Goal: Task Accomplishment & Management: Manage account settings

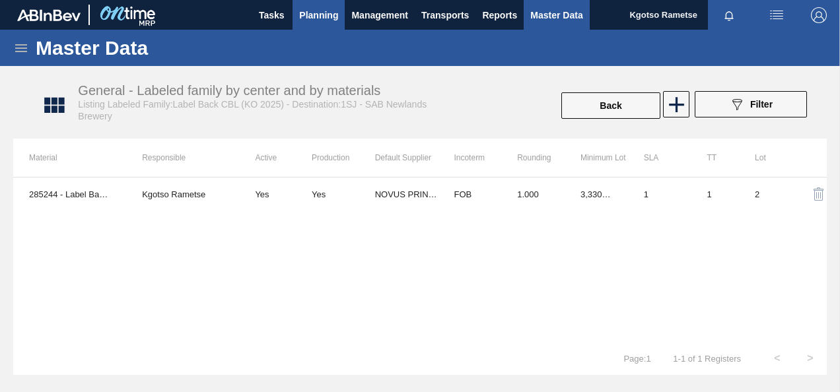
click at [321, 4] on button "Planning" at bounding box center [319, 15] width 52 height 30
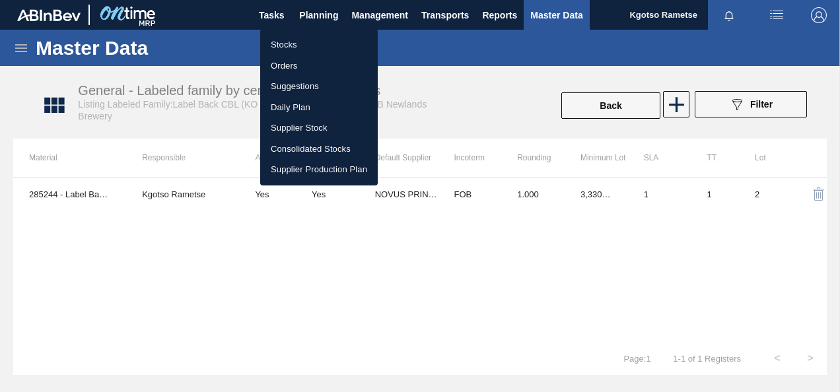
click at [289, 45] on li "Stocks" at bounding box center [319, 44] width 118 height 21
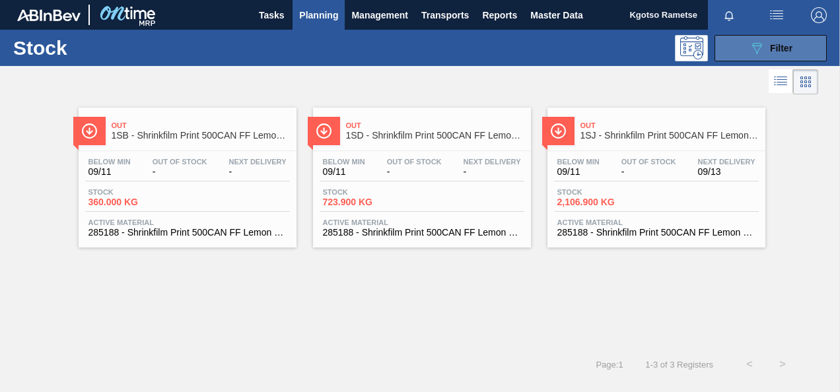
click at [784, 53] on span "Filter" at bounding box center [781, 48] width 22 height 11
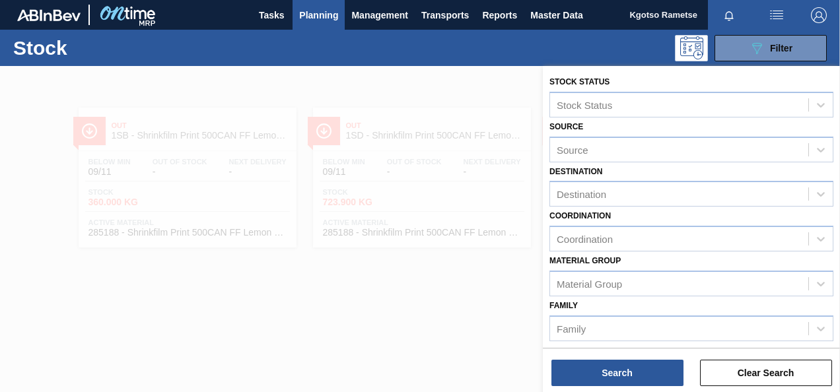
click at [626, 305] on div "Family Family" at bounding box center [692, 319] width 284 height 45
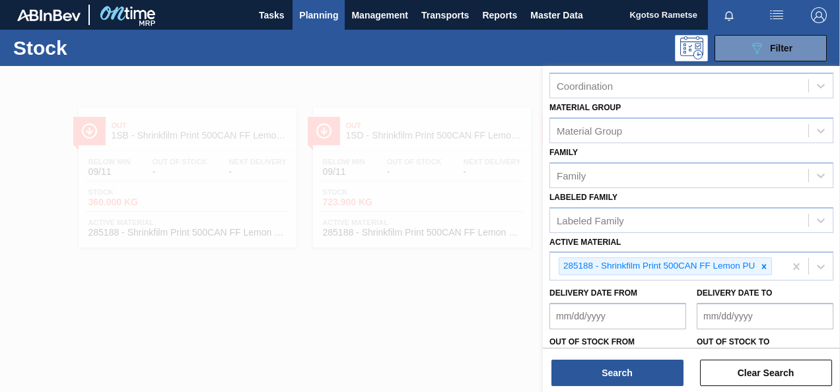
scroll to position [159, 0]
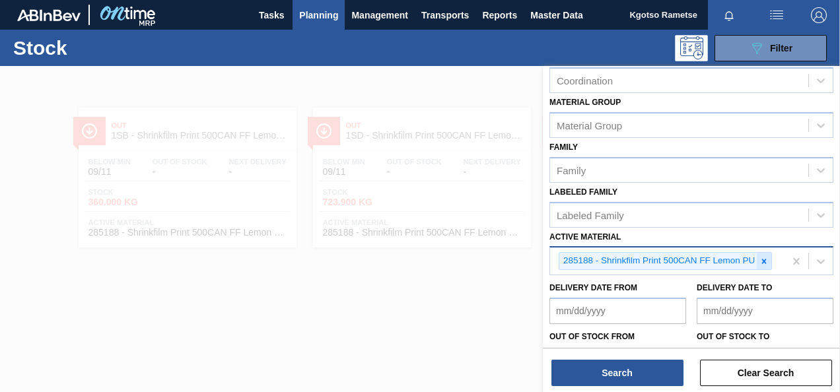
click at [764, 259] on icon at bounding box center [765, 261] width 5 height 5
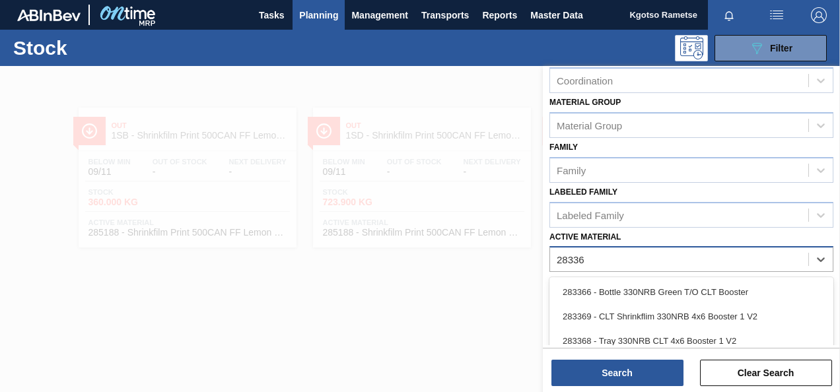
type Material "283366"
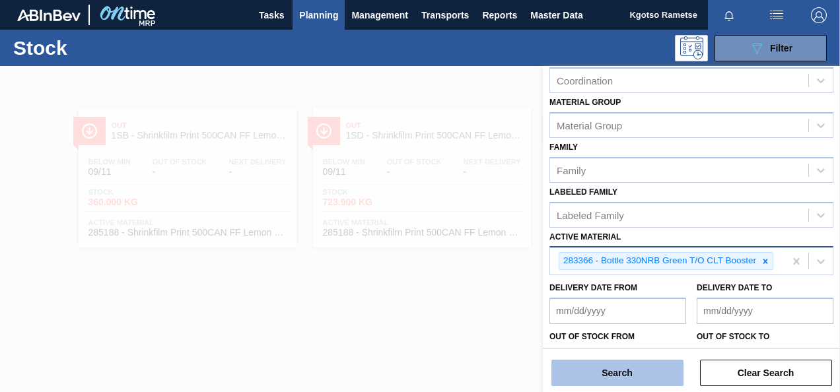
click at [615, 365] on button "Search" at bounding box center [618, 373] width 132 height 26
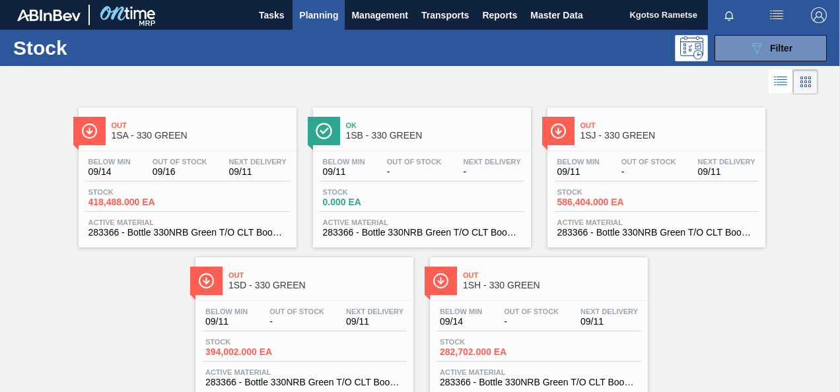
scroll to position [40, 0]
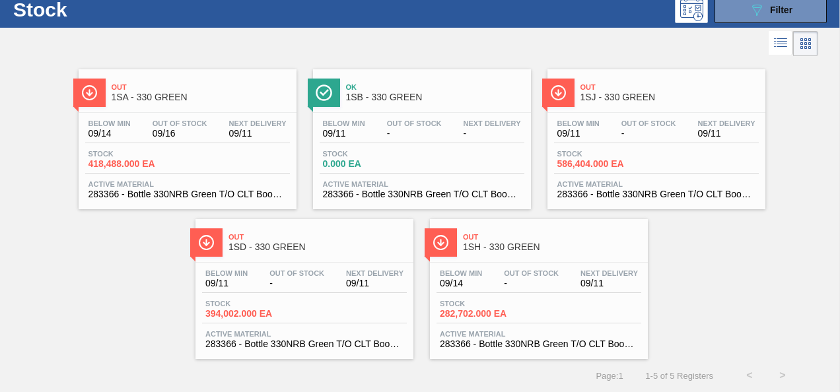
click at [204, 95] on span "1SA - 330 GREEN" at bounding box center [201, 98] width 178 height 10
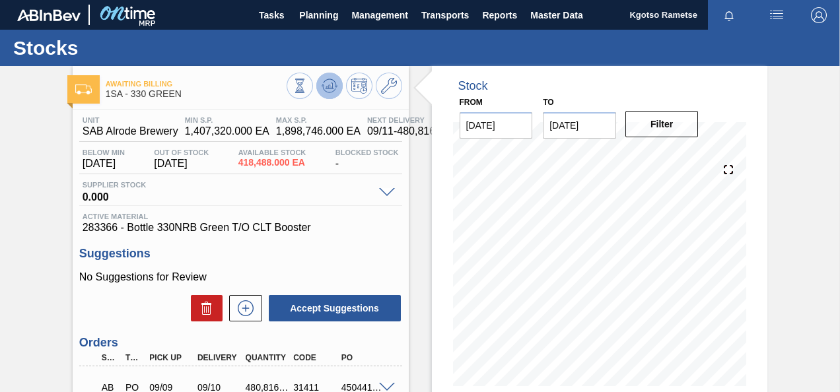
click at [324, 82] on icon at bounding box center [330, 86] width 16 height 16
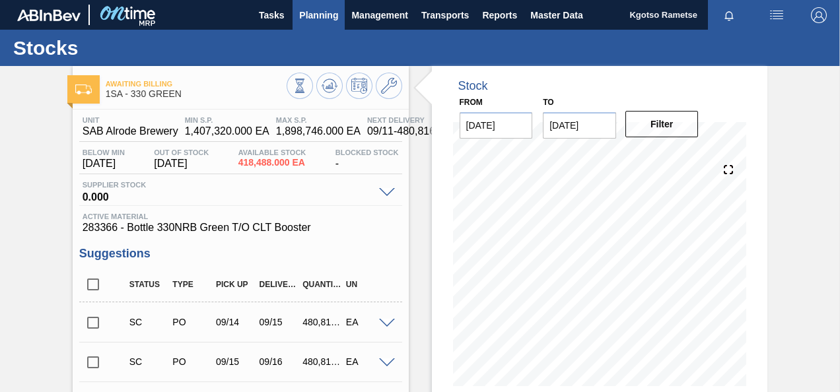
click at [314, 11] on span "Planning" at bounding box center [318, 15] width 39 height 16
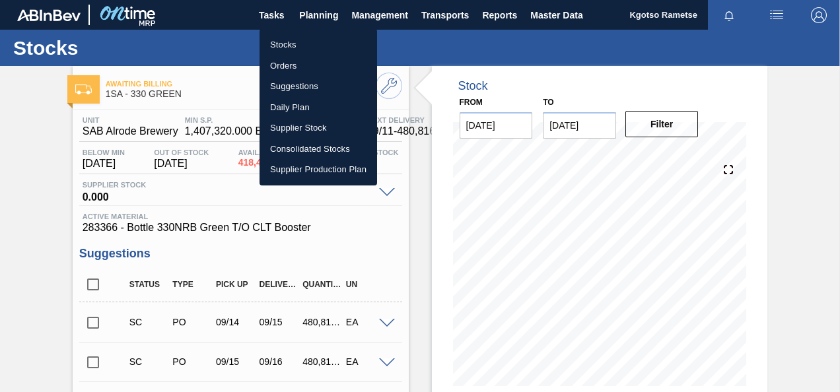
click at [307, 46] on li "Stocks" at bounding box center [319, 44] width 118 height 21
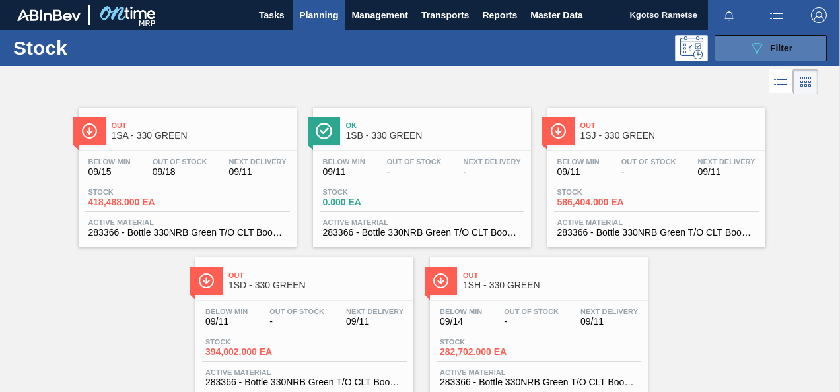
click at [731, 58] on button "089F7B8B-B2A5-4AFE-B5C0-19BA573D28AC Filter" at bounding box center [771, 48] width 112 height 26
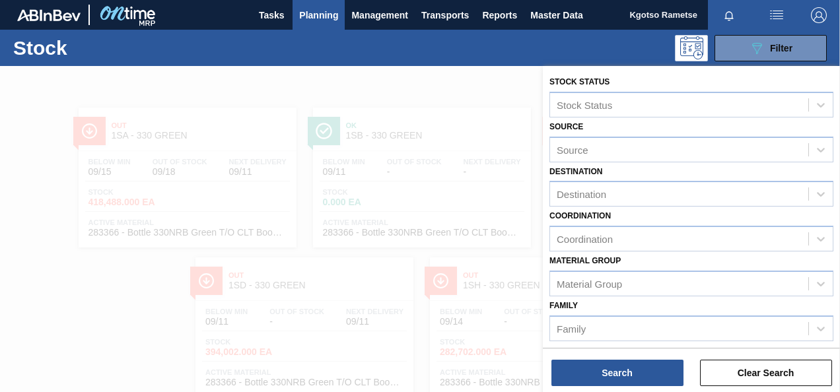
click at [622, 301] on div "Family Family" at bounding box center [692, 319] width 284 height 45
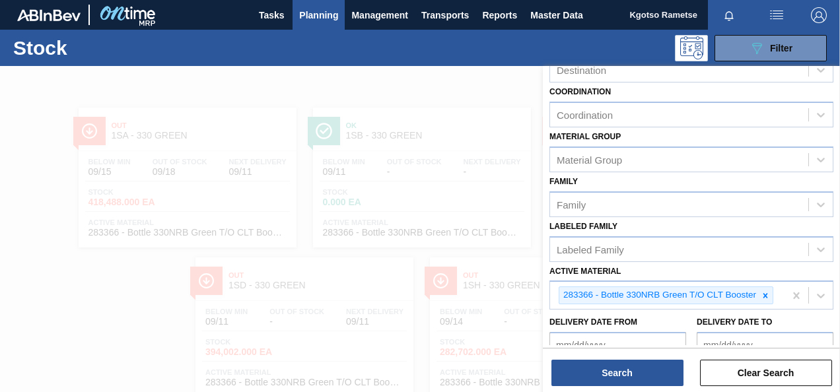
scroll to position [132, 0]
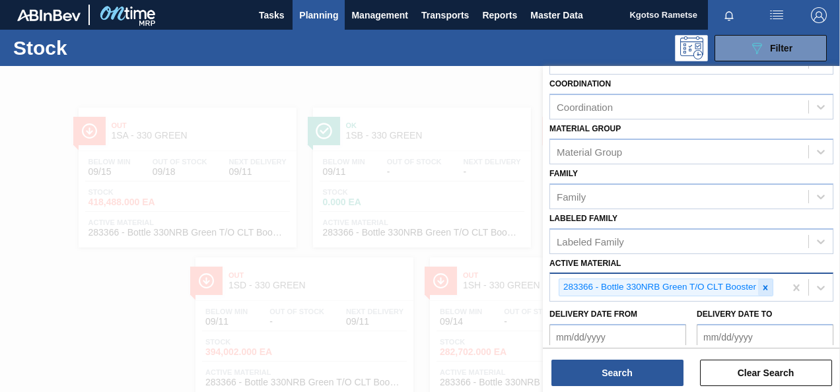
click at [764, 290] on icon at bounding box center [765, 287] width 9 height 9
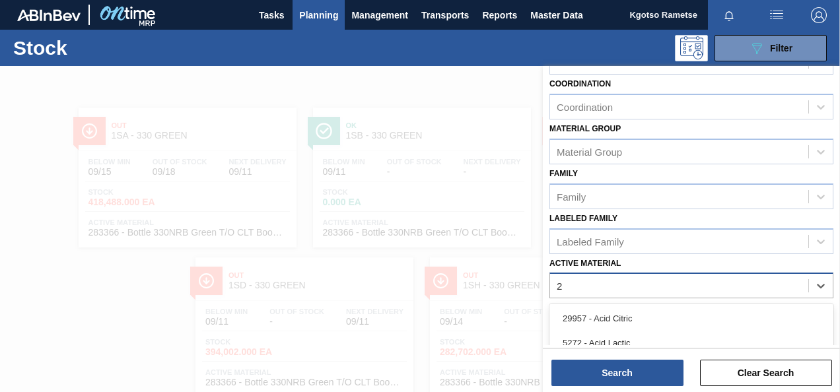
scroll to position [40, 0]
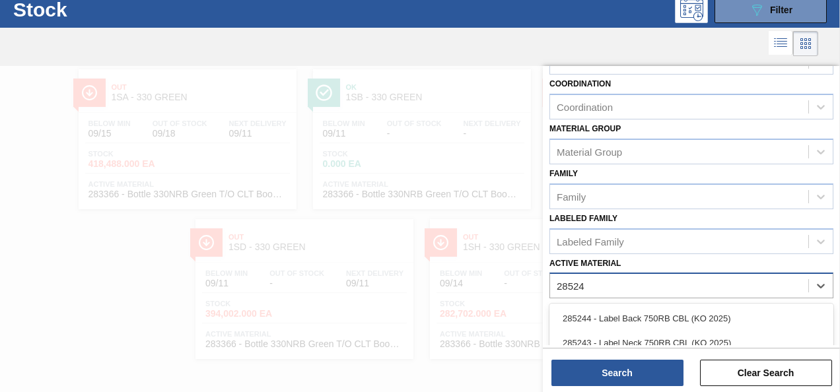
type Material "285243"
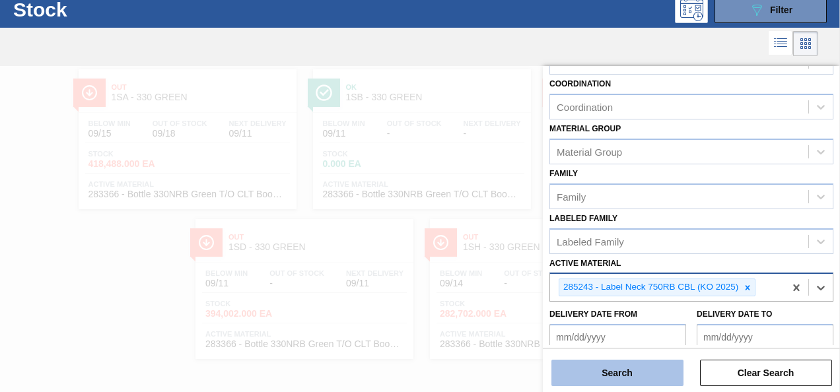
click at [638, 375] on button "Search" at bounding box center [618, 373] width 132 height 26
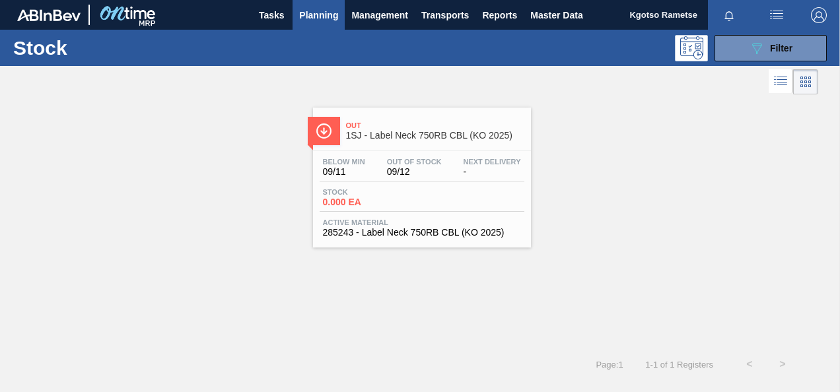
click at [417, 126] on span "Out" at bounding box center [435, 126] width 178 height 8
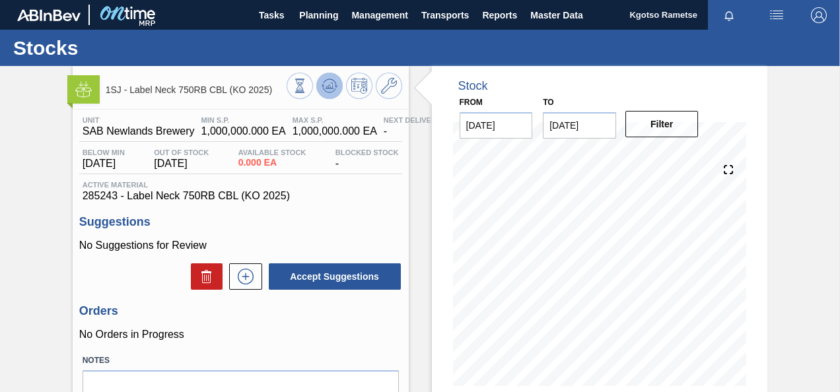
click at [338, 87] on button at bounding box center [330, 86] width 26 height 26
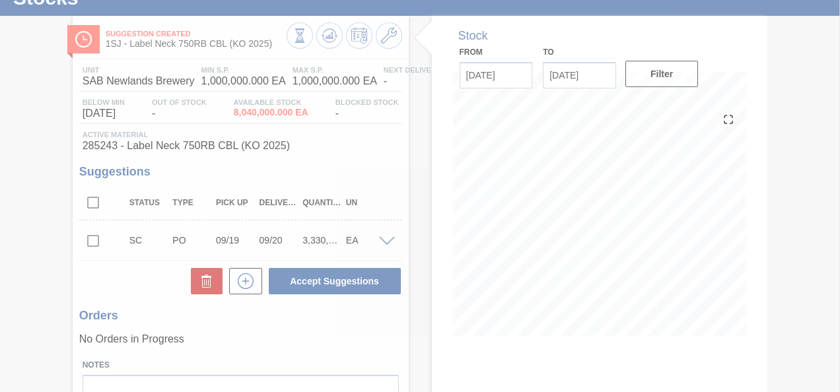
scroll to position [23, 0]
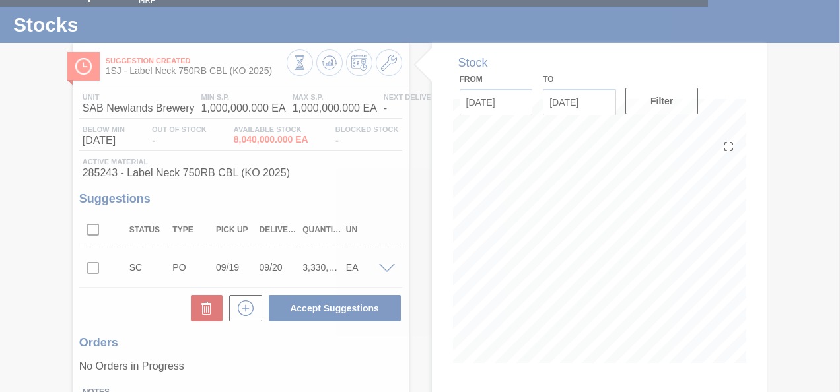
click at [385, 61] on div at bounding box center [420, 196] width 840 height 392
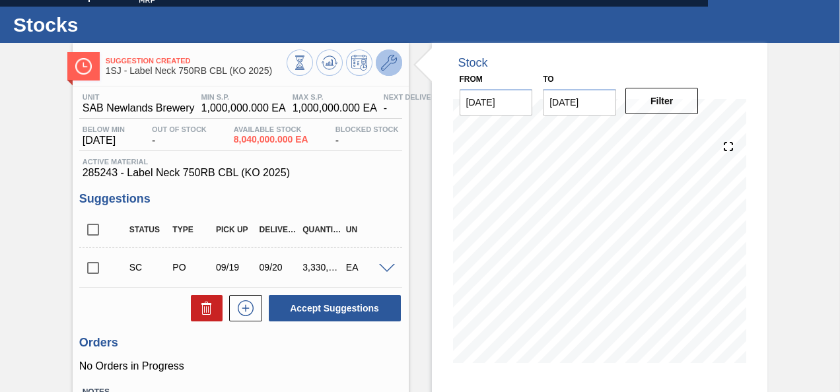
click at [385, 61] on icon at bounding box center [389, 63] width 16 height 16
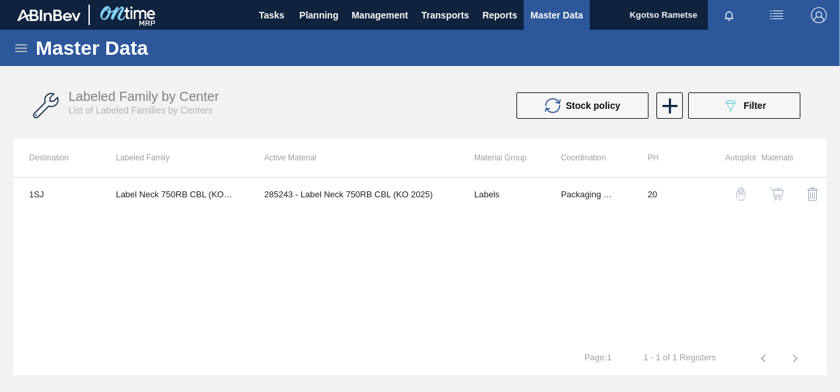
click at [782, 194] on img "button" at bounding box center [777, 194] width 13 height 13
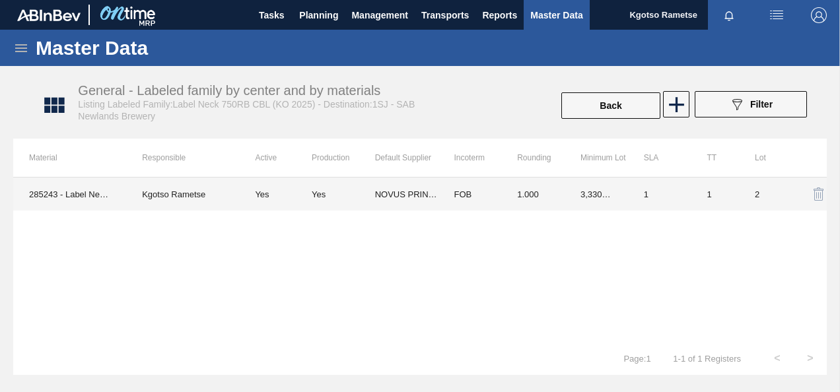
click at [597, 180] on td "3,330,000.000" at bounding box center [596, 194] width 63 height 33
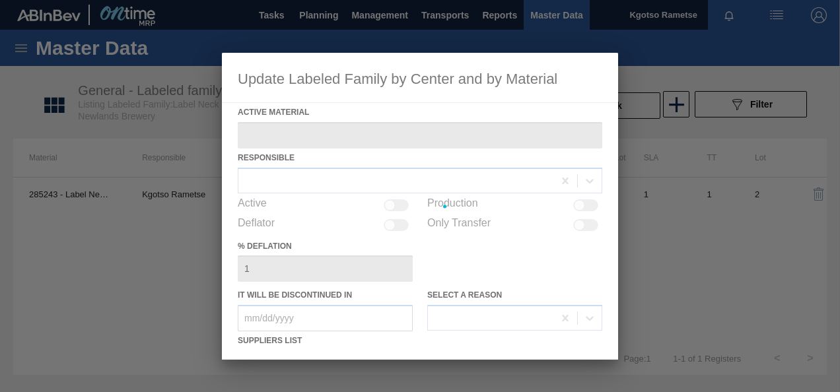
type Material "285243 - Label Neck 750RB CBL (KO 2025)"
checkbox input "true"
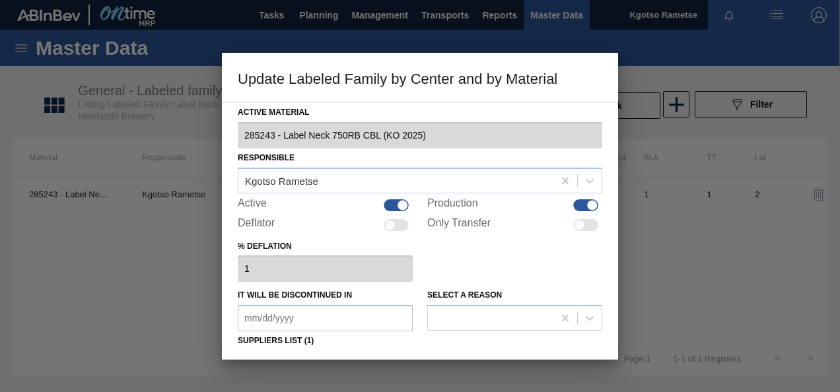
click at [480, 252] on div "% deflation 1" at bounding box center [420, 260] width 365 height 46
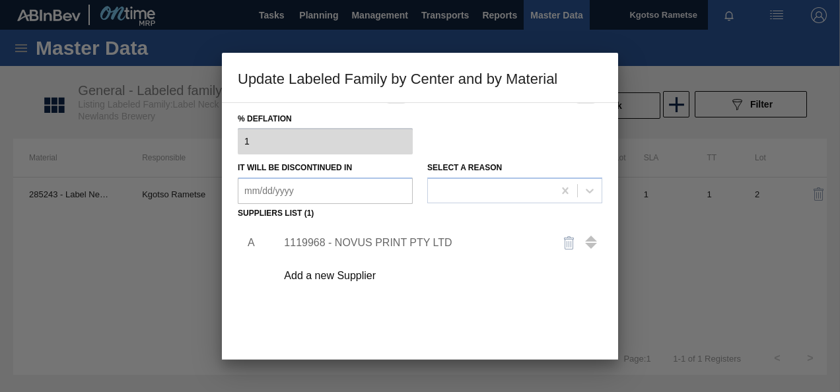
scroll to position [185, 0]
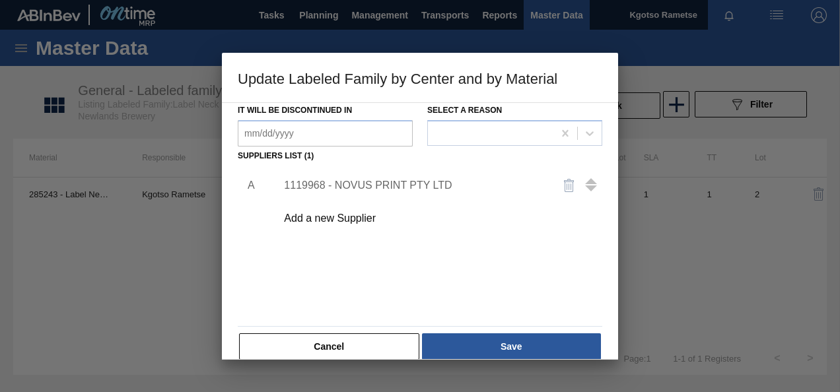
click at [350, 215] on div "Add a new Supplier" at bounding box center [413, 219] width 259 height 12
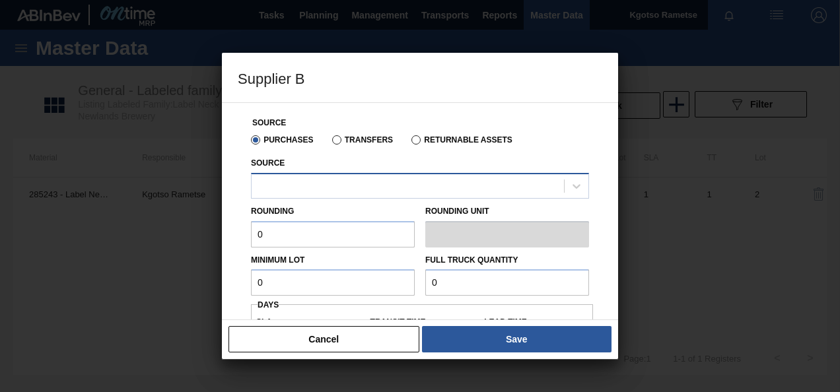
click at [329, 186] on div at bounding box center [408, 185] width 313 height 19
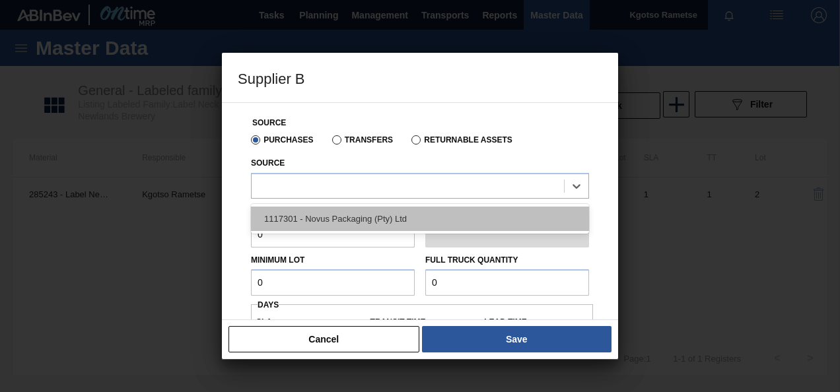
click at [314, 215] on div "1117301 - Novus Packaging (Pty) Ltd" at bounding box center [420, 219] width 338 height 24
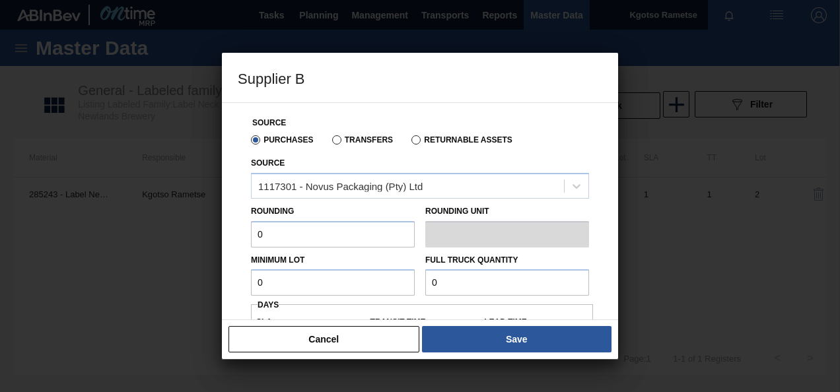
drag, startPoint x: 287, startPoint y: 227, endPoint x: 165, endPoint y: 216, distance: 122.0
click at [165, 216] on div "Supplier B Source Purchases Transfers Returnable Assets Source 1117301 - Novus …" at bounding box center [420, 196] width 840 height 392
type input "1"
drag, startPoint x: 280, startPoint y: 285, endPoint x: 132, endPoint y: 277, distance: 147.6
click at [132, 277] on div "Supplier B Source Purchases Transfers Returnable Assets Source 1117301 - Novus …" at bounding box center [420, 196] width 840 height 392
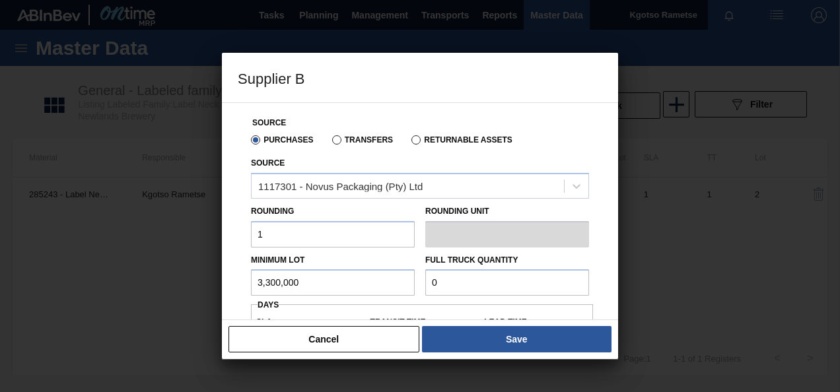
drag, startPoint x: 306, startPoint y: 281, endPoint x: 33, endPoint y: 259, distance: 273.8
click at [33, 259] on div "Supplier B Source Purchases Transfers Returnable Assets Source 1117301 - Novus …" at bounding box center [420, 196] width 840 height 392
type input "3,300,000"
click at [444, 290] on input "0" at bounding box center [508, 283] width 164 height 26
paste input "3,300,00"
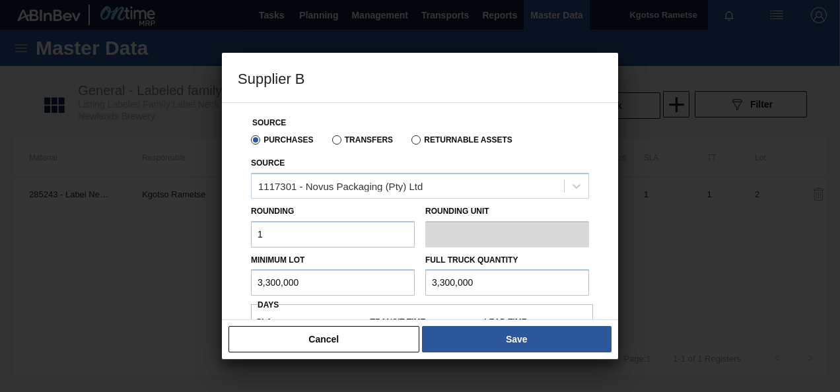
type input "3,300,000"
click at [246, 295] on div "Minimum Lot 3,300,000" at bounding box center [333, 274] width 174 height 46
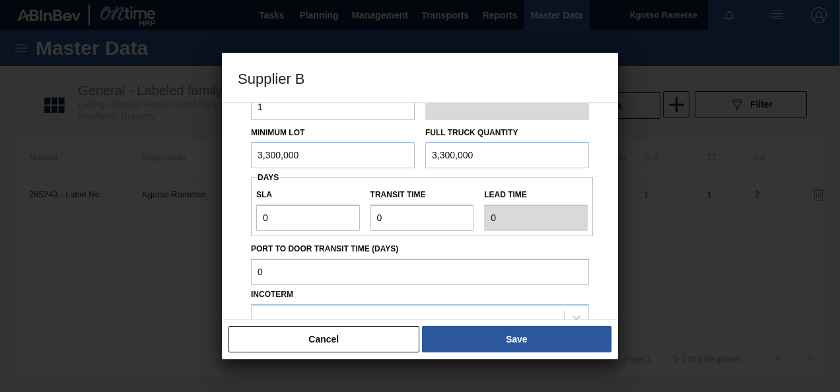
scroll to position [159, 0]
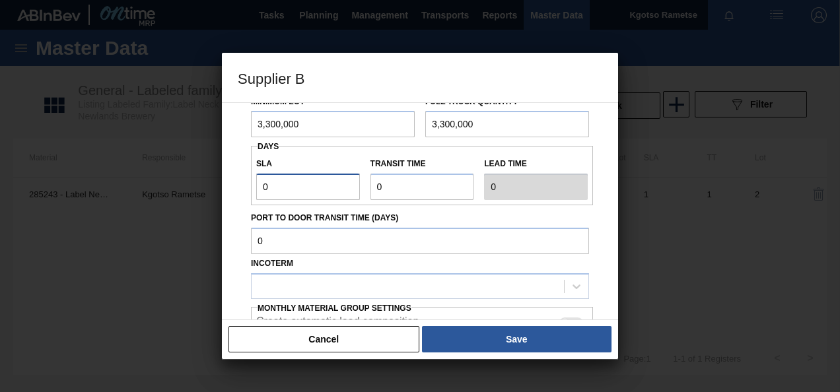
drag, startPoint x: 295, startPoint y: 200, endPoint x: 176, endPoint y: 186, distance: 120.3
click at [176, 186] on div "Supplier B Source Purchases Transfers Returnable Assets Source 1117301 - Novus …" at bounding box center [420, 196] width 840 height 392
type input "1"
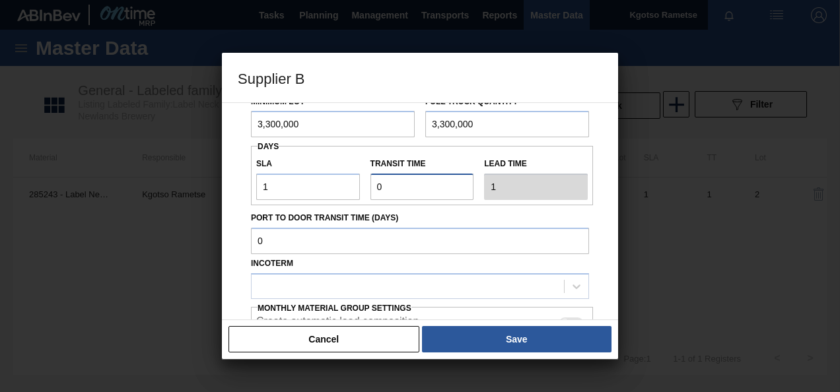
drag, startPoint x: 390, startPoint y: 186, endPoint x: 190, endPoint y: 205, distance: 200.4
click at [190, 205] on div "Supplier B Source Purchases Transfers Returnable Assets Source 1117301 - Novus …" at bounding box center [420, 196] width 840 height 392
type input "1"
type input "2"
type input "1"
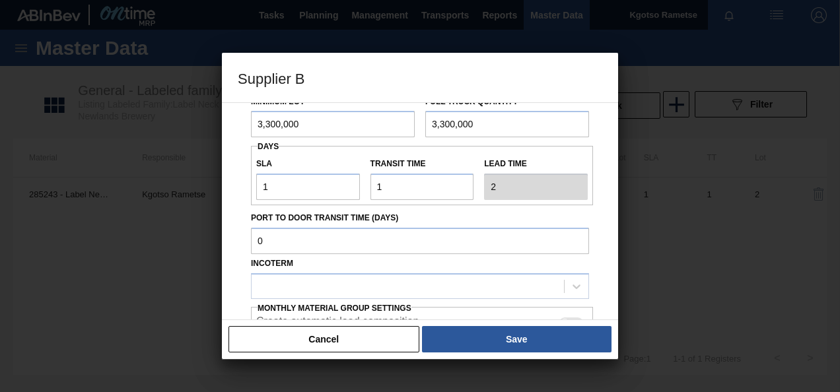
click at [226, 268] on div "Source Purchases Transfers Returnable Assets Source 1117301 - Novus Packaging (…" at bounding box center [420, 211] width 396 height 218
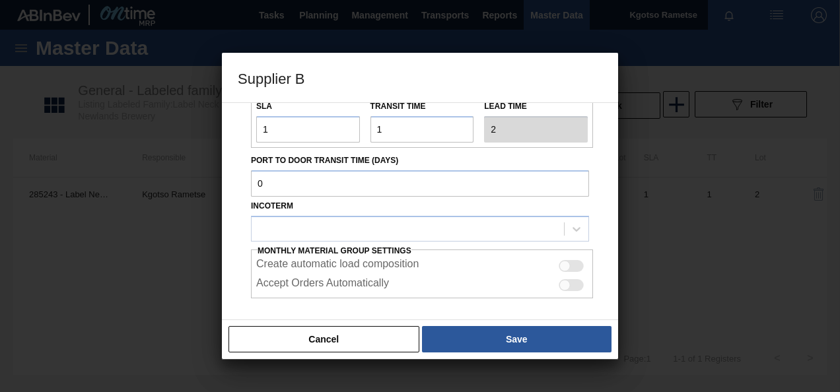
scroll to position [238, 0]
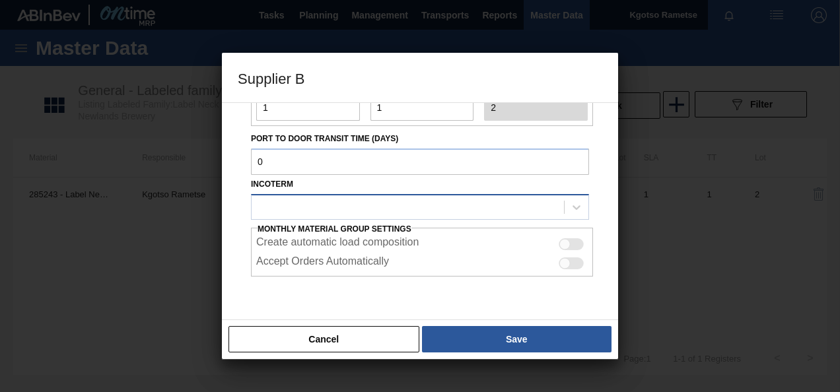
click at [287, 205] on div at bounding box center [408, 207] width 313 height 19
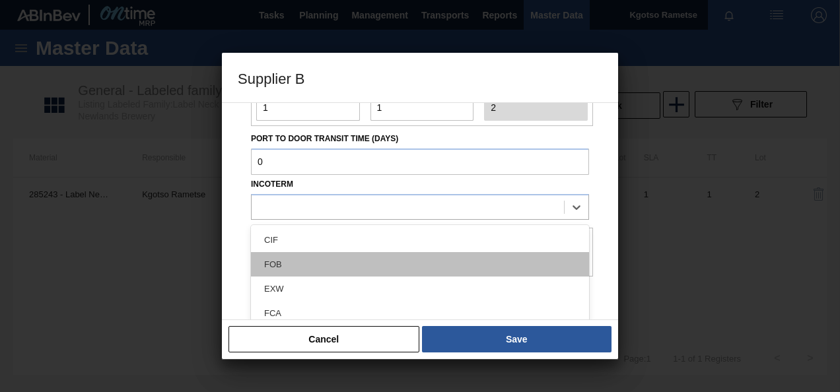
click at [288, 262] on div "FOB" at bounding box center [420, 264] width 338 height 24
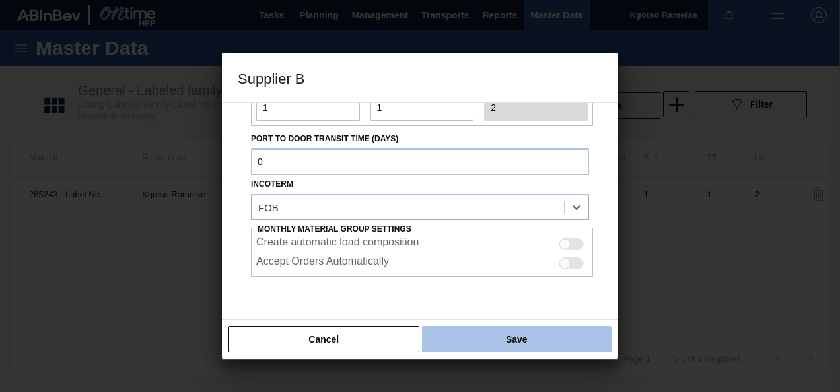
click at [459, 334] on button "Save" at bounding box center [517, 339] width 190 height 26
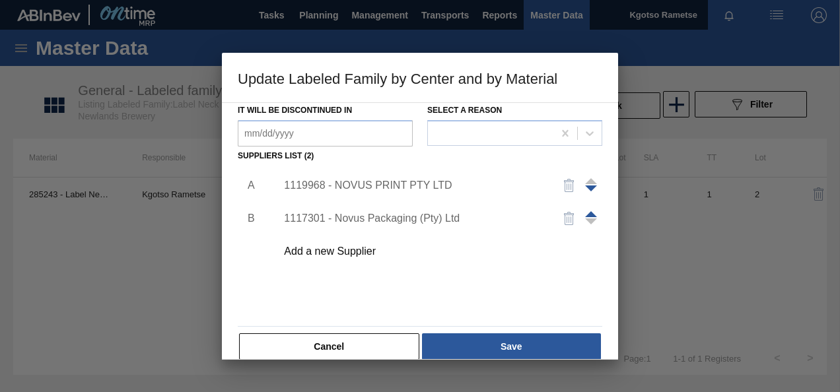
click at [459, 334] on button "Save" at bounding box center [511, 347] width 179 height 26
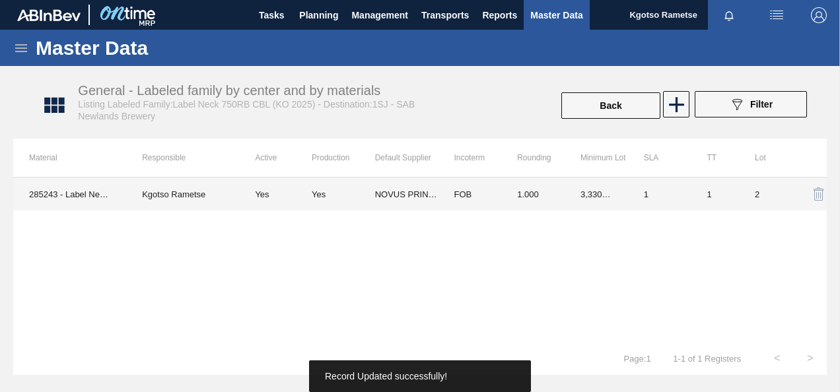
click at [413, 193] on td "NOVUS PRINT PTY LTD" at bounding box center [406, 194] width 63 height 33
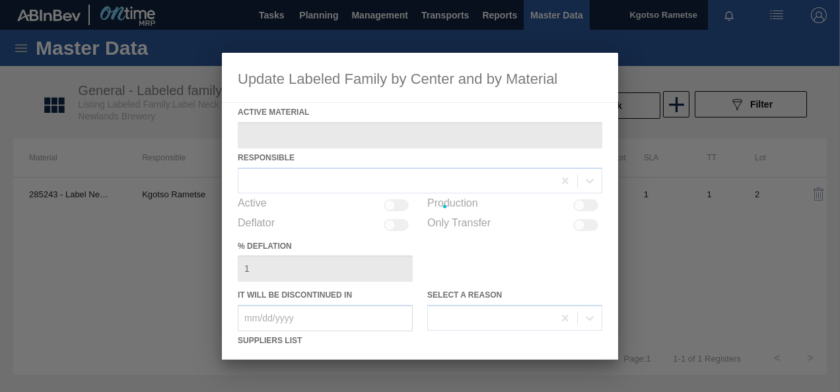
type Material "285243 - Label Neck 750RB CBL (KO 2025)"
checkbox input "true"
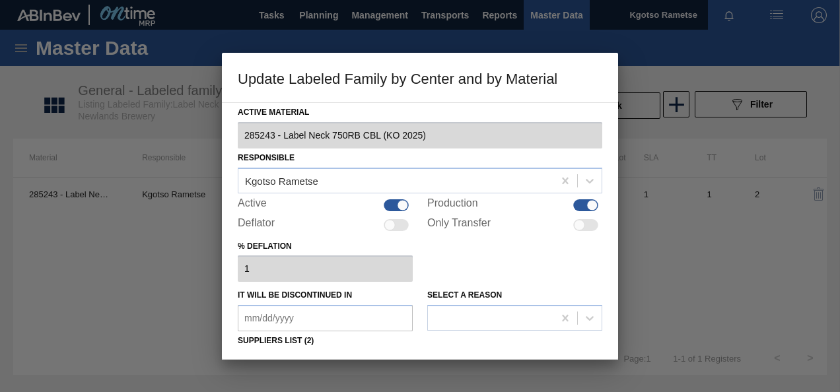
click at [534, 258] on div "% deflation 1" at bounding box center [420, 260] width 365 height 46
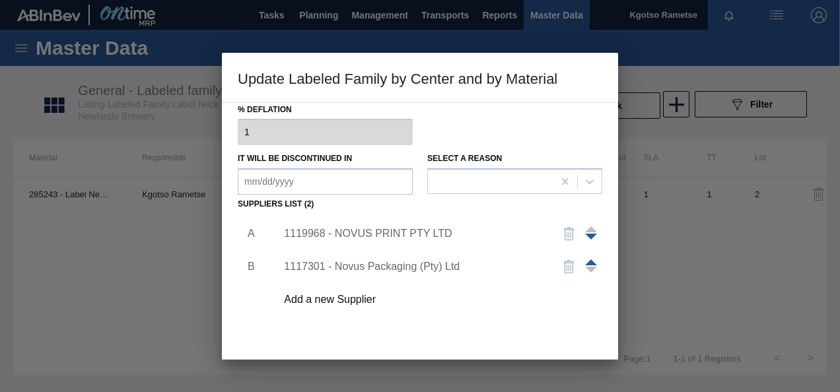
scroll to position [202, 0]
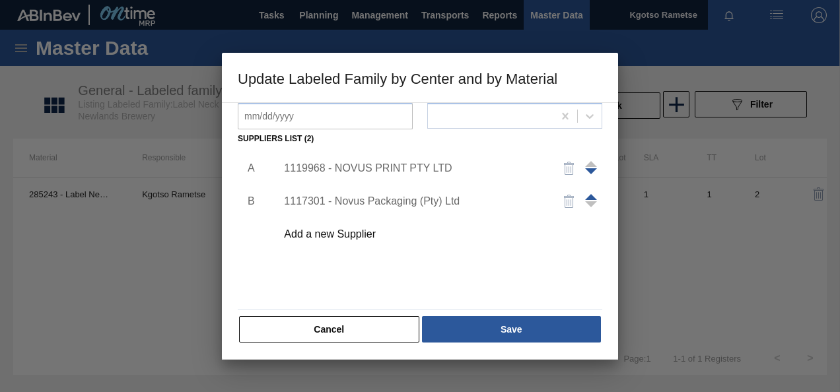
click at [589, 195] on span at bounding box center [591, 197] width 12 height 6
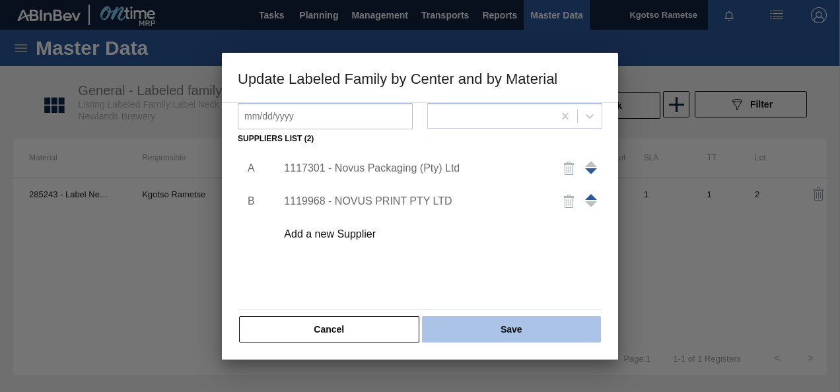
click at [461, 325] on button "Save" at bounding box center [511, 330] width 179 height 26
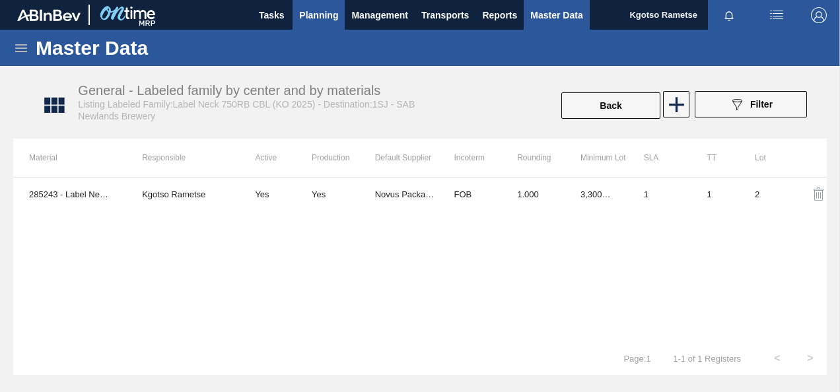
click at [317, 17] on span "Planning" at bounding box center [318, 15] width 39 height 16
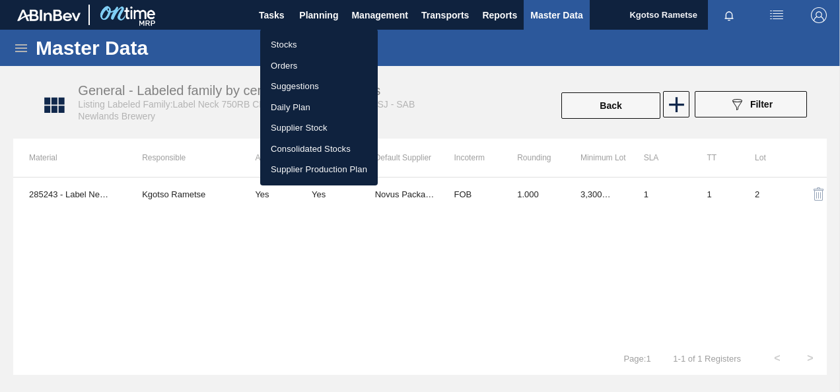
click at [304, 48] on li "Stocks" at bounding box center [319, 44] width 118 height 21
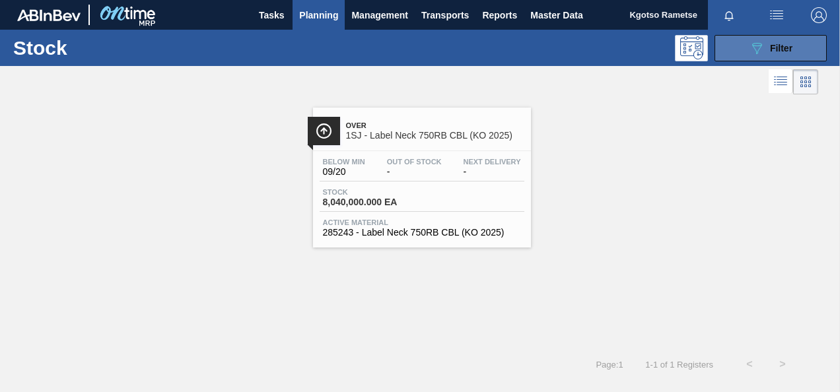
click at [757, 38] on button "089F7B8B-B2A5-4AFE-B5C0-19BA573D28AC Filter" at bounding box center [771, 48] width 112 height 26
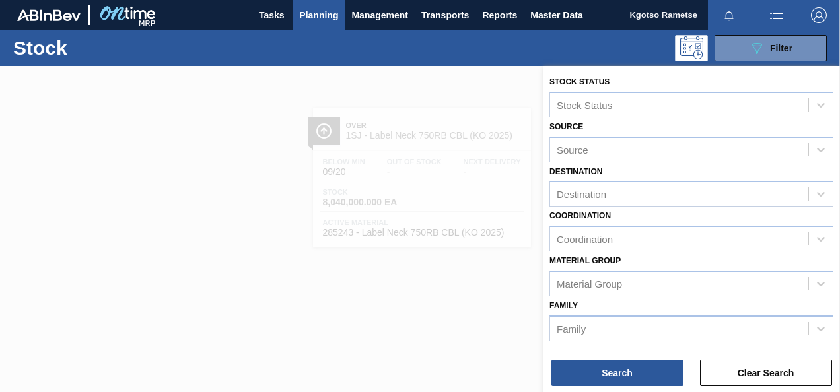
click at [749, 174] on div "Destination Destination" at bounding box center [692, 185] width 284 height 45
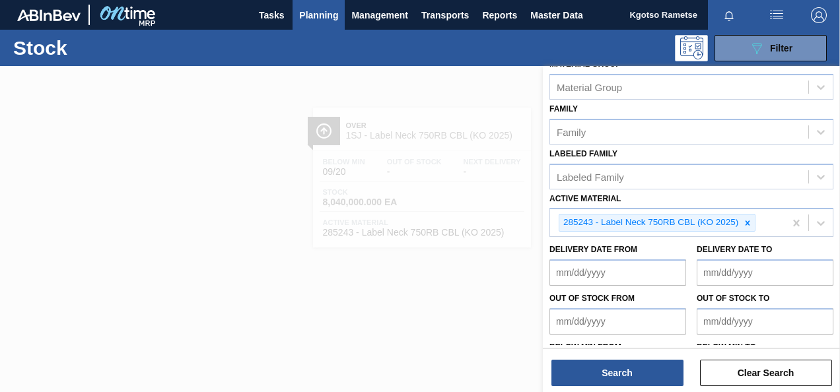
scroll to position [239, 0]
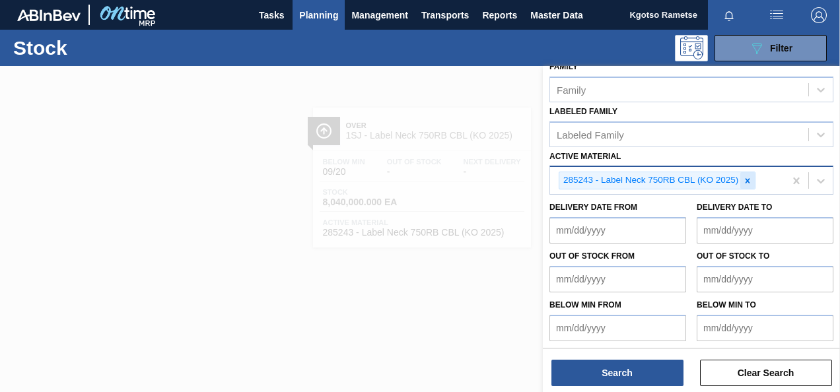
click at [748, 176] on icon at bounding box center [747, 180] width 9 height 9
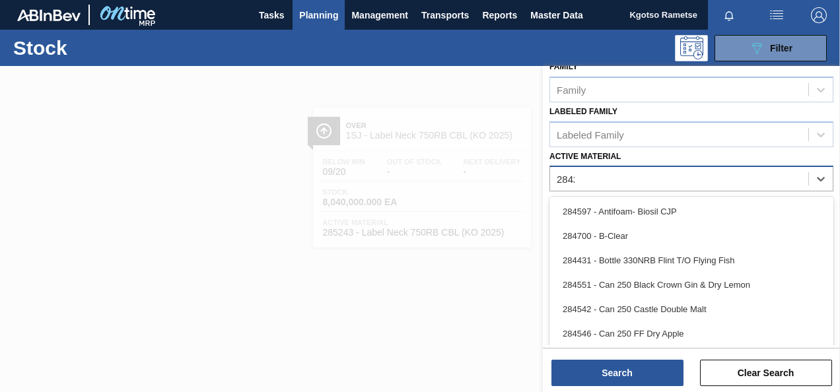
scroll to position [237, 0]
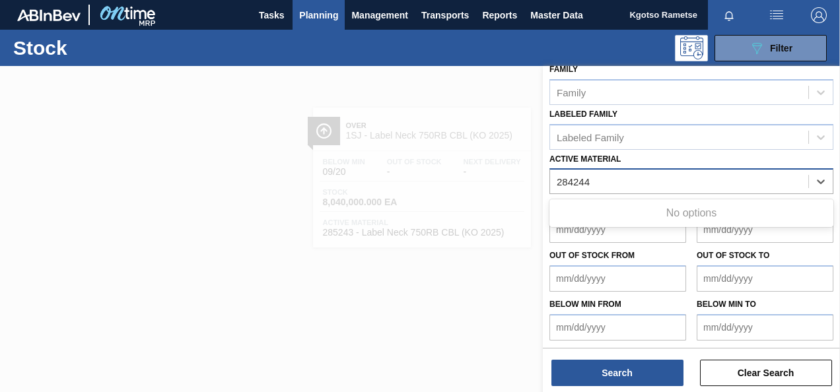
type Material "284244"
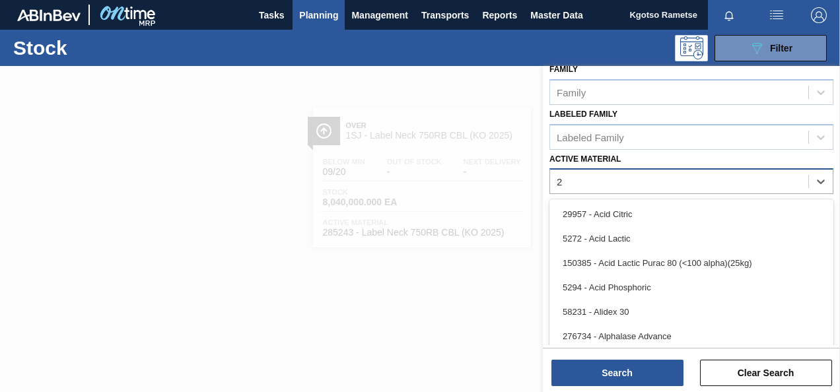
scroll to position [239, 0]
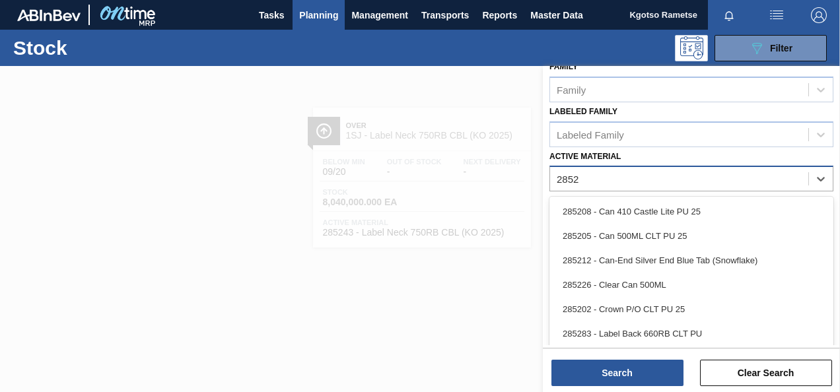
type Material "28524"
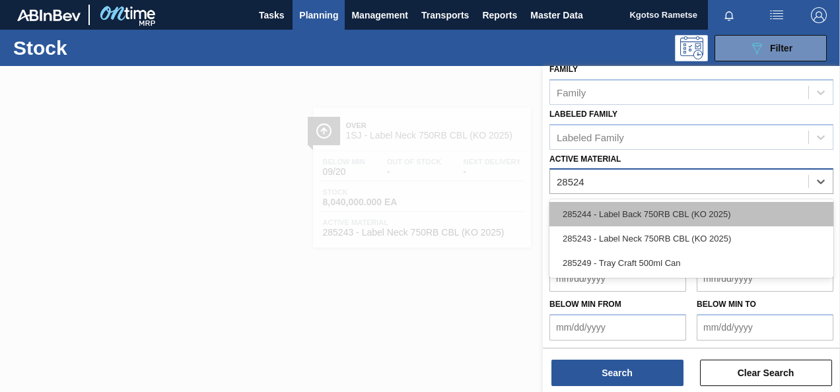
click at [644, 212] on div "285244 - Label Back 750RB CBL (KO 2025)" at bounding box center [692, 214] width 284 height 24
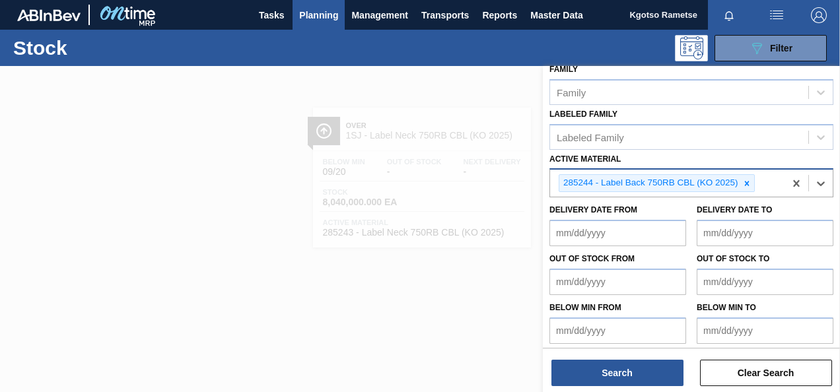
scroll to position [239, 0]
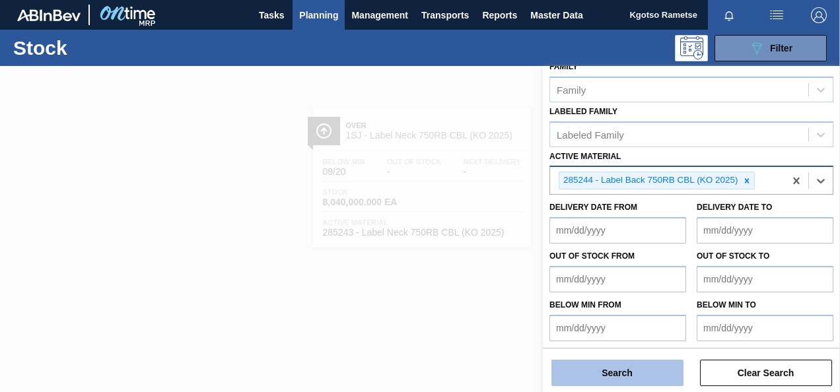
click at [595, 377] on button "Search" at bounding box center [618, 373] width 132 height 26
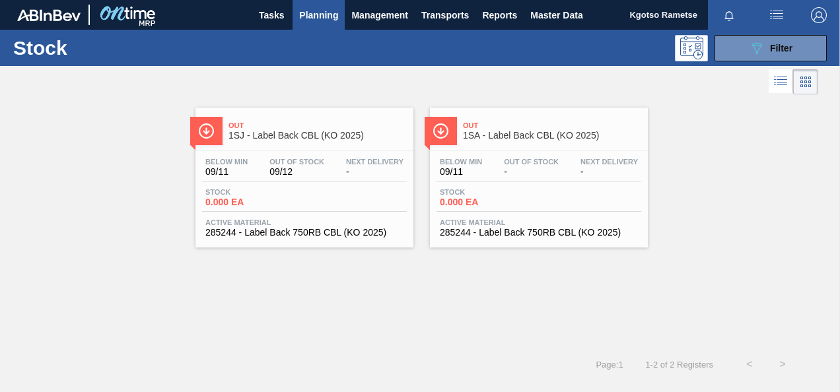
click at [348, 129] on span "Out" at bounding box center [318, 126] width 178 height 8
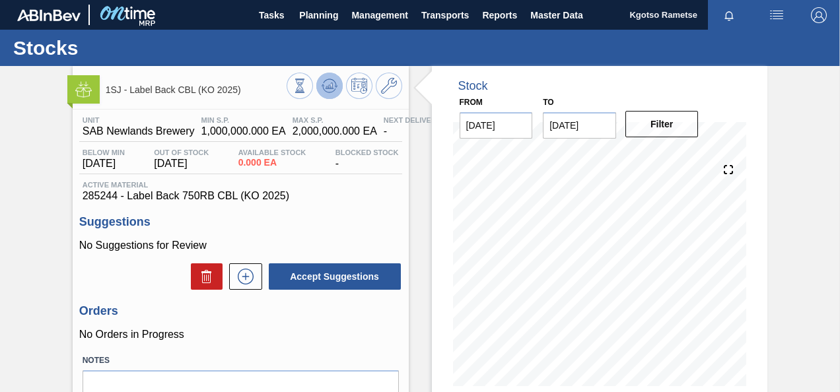
click at [336, 90] on icon at bounding box center [330, 86] width 16 height 16
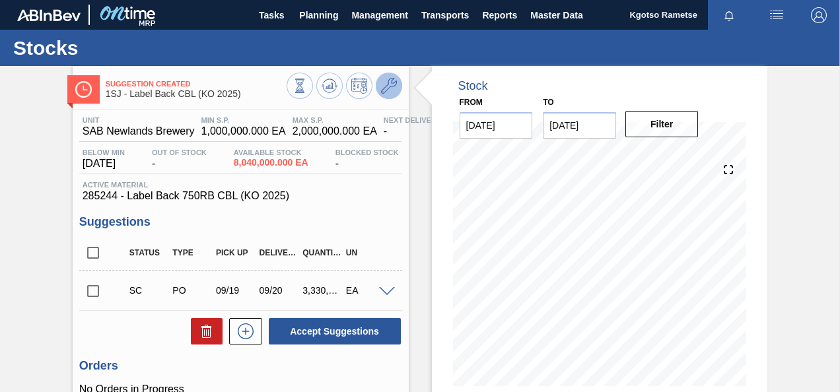
click at [396, 79] on button at bounding box center [389, 86] width 26 height 26
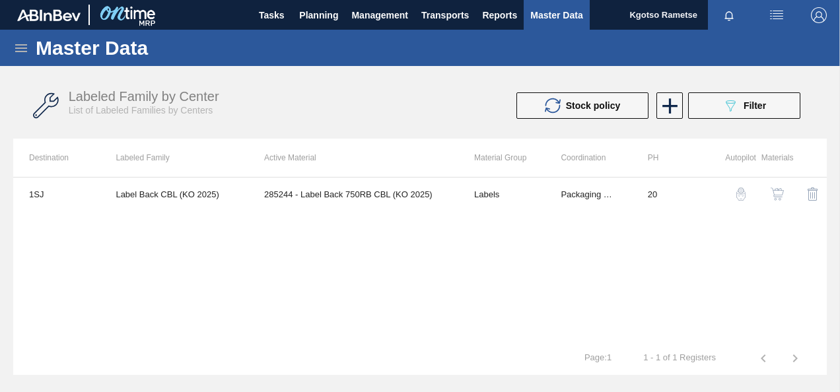
click at [784, 195] on img "button" at bounding box center [777, 194] width 13 height 13
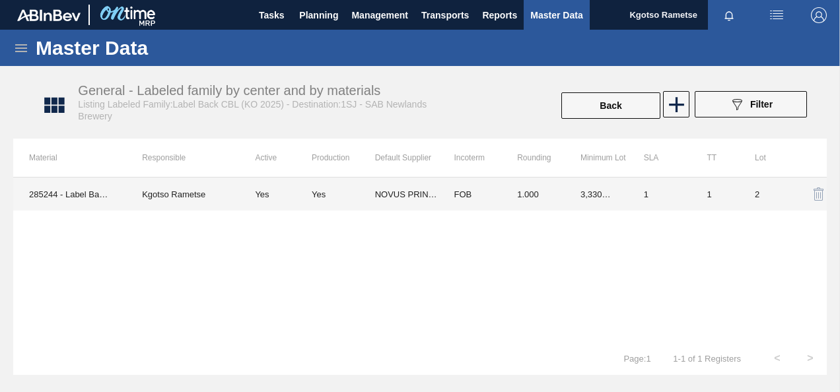
click at [423, 188] on td "NOVUS PRINT PTY LTD" at bounding box center [406, 194] width 63 height 33
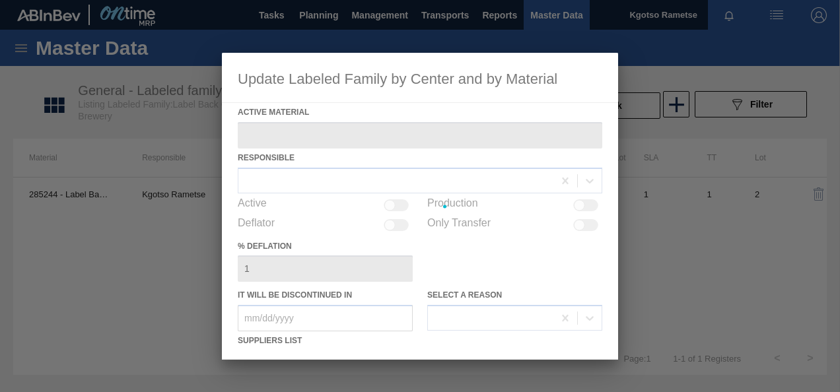
type Material "285244 - Label Back 750RB CBL (KO 2025)"
checkbox input "true"
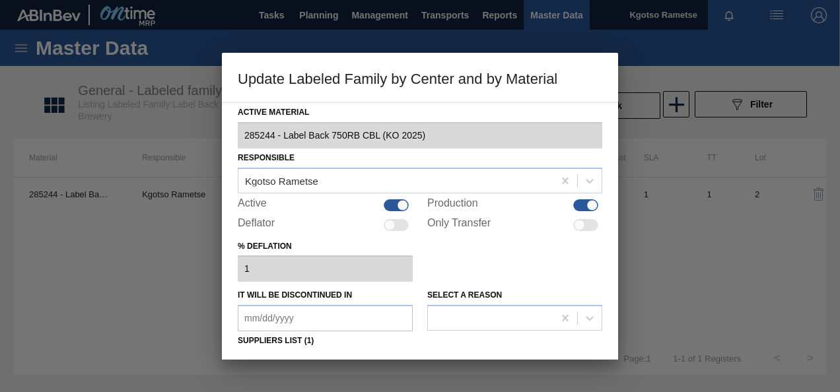
click at [463, 258] on div "% deflation 1" at bounding box center [420, 260] width 365 height 46
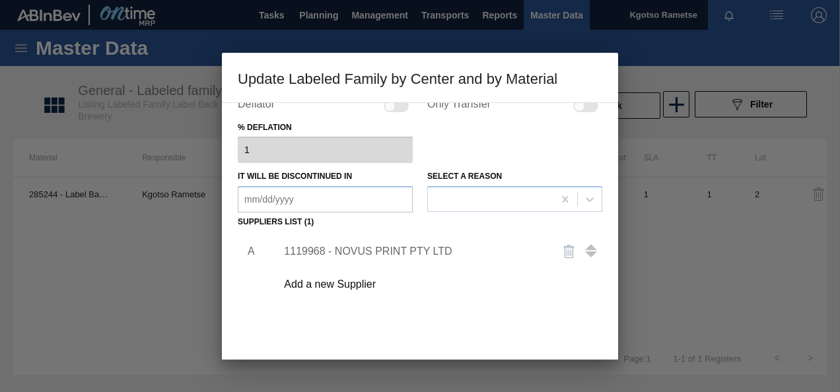
scroll to position [132, 0]
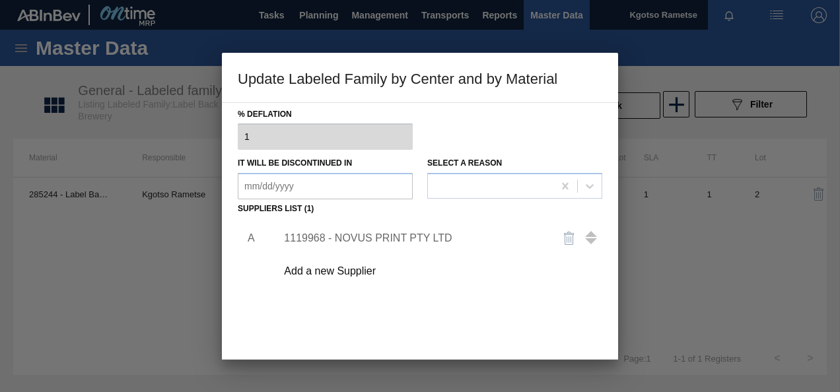
click at [383, 233] on div "1119968 - NOVUS PRINT PTY LTD" at bounding box center [413, 239] width 259 height 12
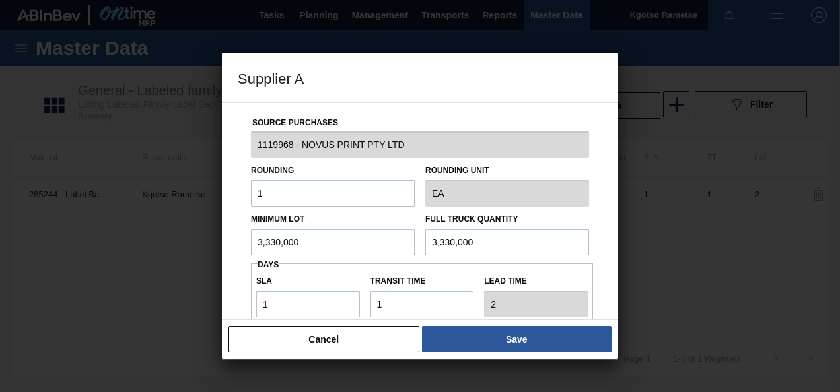
drag, startPoint x: 314, startPoint y: 246, endPoint x: 182, endPoint y: 244, distance: 131.5
click at [182, 244] on div "Supplier A Source Purchases 1119968 - NOVUS PRINT PTY LTD Rounding 1 Rounding U…" at bounding box center [420, 196] width 840 height 392
click at [357, 344] on button "Cancel" at bounding box center [324, 339] width 191 height 26
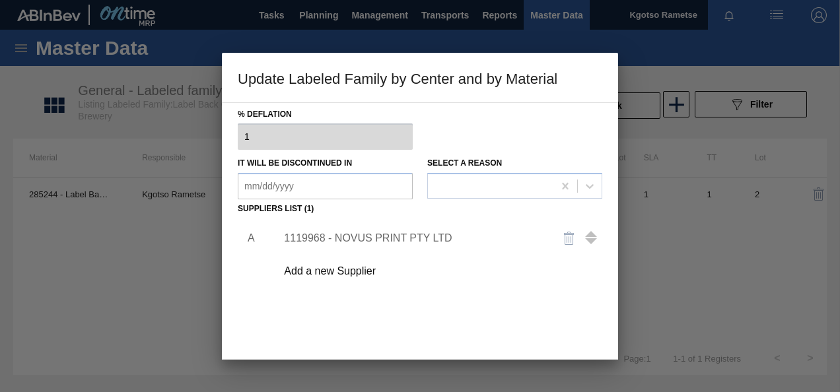
click at [345, 270] on div "Add a new Supplier" at bounding box center [413, 272] width 259 height 12
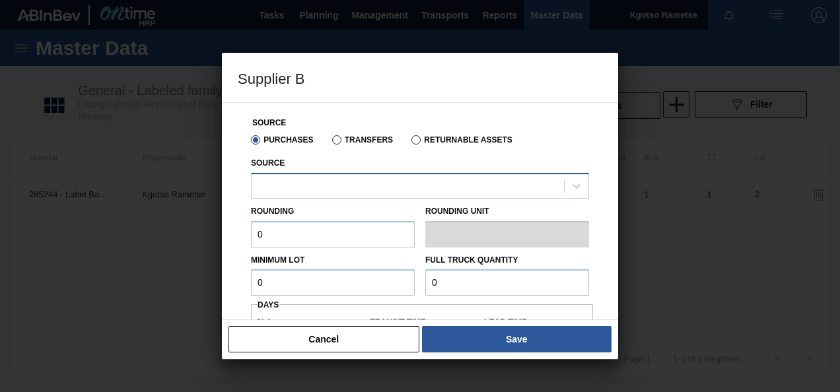
click at [275, 184] on div at bounding box center [408, 185] width 313 height 19
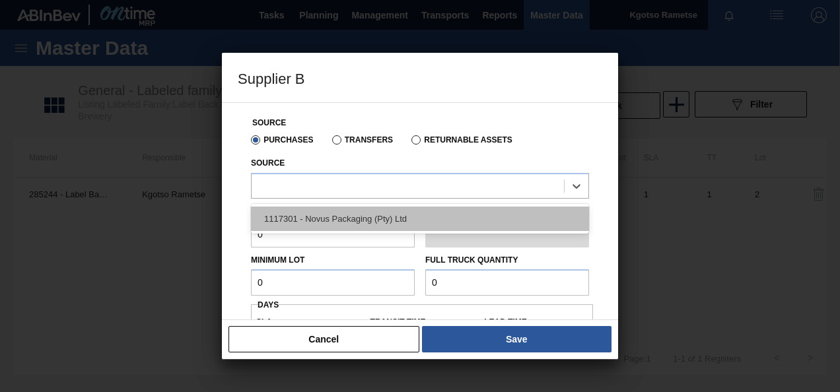
click at [274, 213] on div "1117301 - Novus Packaging (Pty) Ltd" at bounding box center [420, 219] width 338 height 24
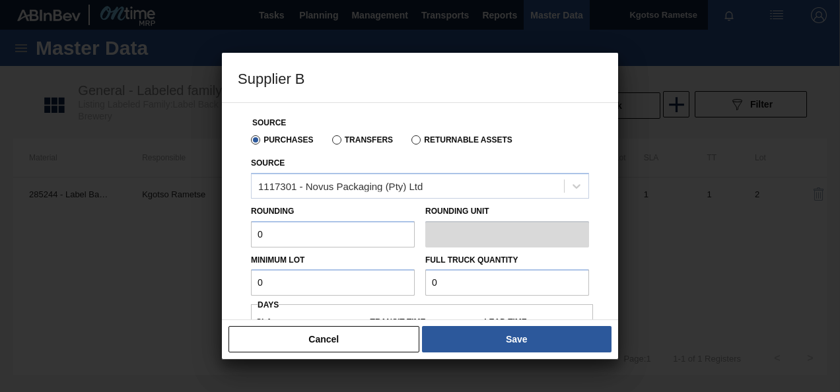
drag, startPoint x: 260, startPoint y: 236, endPoint x: 251, endPoint y: 238, distance: 9.5
click at [253, 244] on input "0" at bounding box center [333, 234] width 164 height 26
type input "1"
drag, startPoint x: 266, startPoint y: 280, endPoint x: 200, endPoint y: 270, distance: 66.9
click at [200, 270] on div "Supplier B Source Purchases Transfers Returnable Assets Source 1117301 - Novus …" at bounding box center [420, 196] width 840 height 392
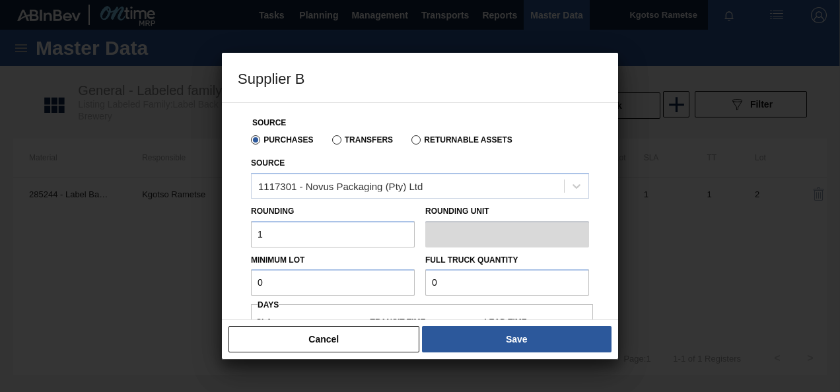
paste input "3,330,00"
type input "3,330,000"
drag, startPoint x: 459, startPoint y: 285, endPoint x: 332, endPoint y: 267, distance: 127.5
click at [332, 267] on div "Minimum Lot 3,330,000 Full Truck Quantity 0" at bounding box center [420, 272] width 349 height 49
paste input "3,330,00"
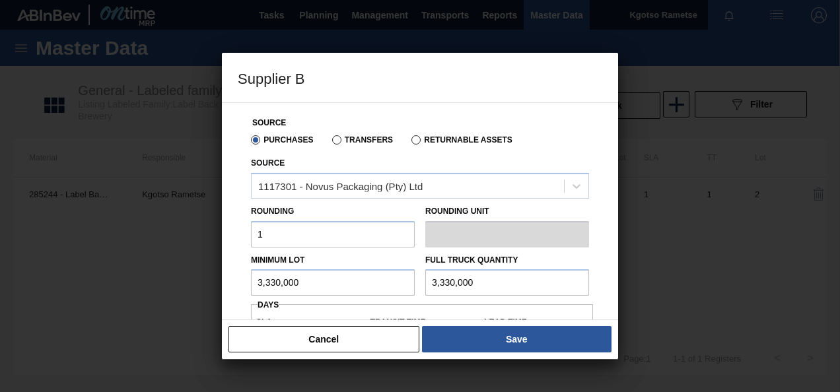
type input "3,330,000"
click at [232, 286] on div "Source Purchases Transfers Returnable Assets Source 1117301 - Novus Packaging (…" at bounding box center [420, 211] width 396 height 218
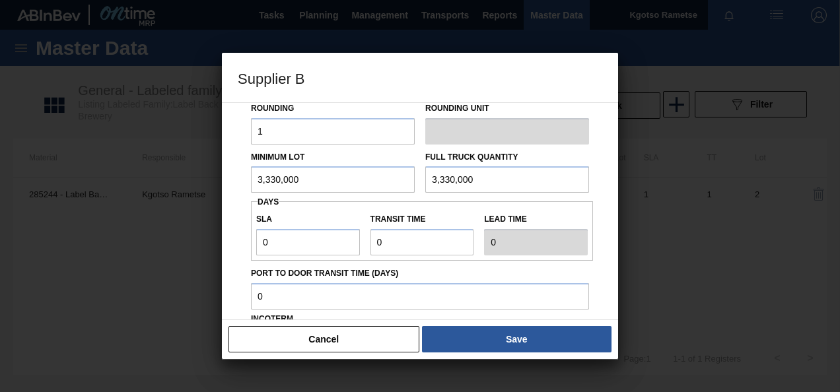
scroll to position [185, 0]
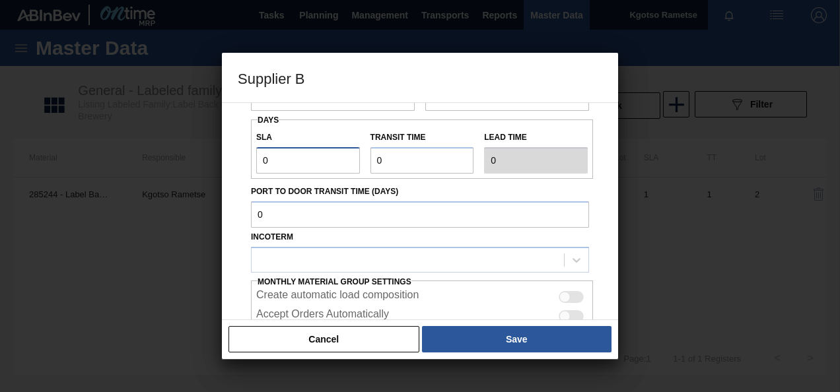
drag, startPoint x: 317, startPoint y: 161, endPoint x: 235, endPoint y: 168, distance: 82.9
click at [235, 168] on div "Source Purchases Transfers Returnable Assets Source 1117301 - Novus Packaging (…" at bounding box center [420, 211] width 396 height 218
type input "1"
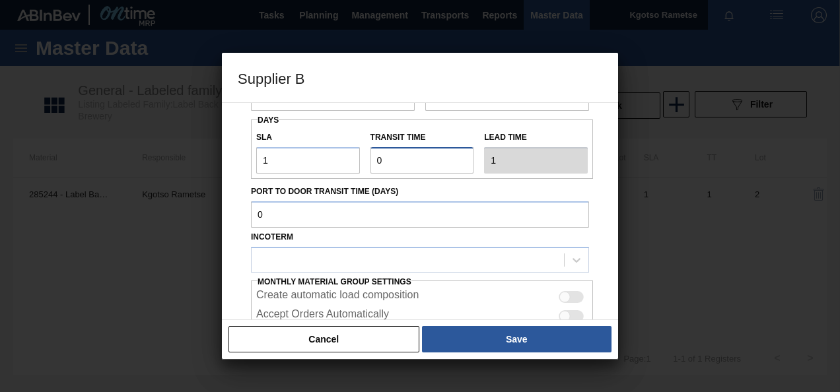
drag, startPoint x: 381, startPoint y: 159, endPoint x: 352, endPoint y: 167, distance: 30.1
click at [352, 167] on div "SLA 1 Transit time Lead time 1" at bounding box center [422, 149] width 342 height 49
type input "1"
type input "2"
type input "1"
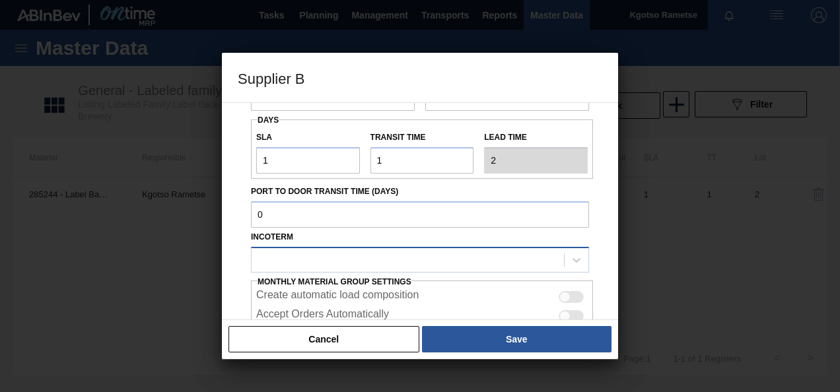
click at [297, 260] on div at bounding box center [408, 259] width 313 height 19
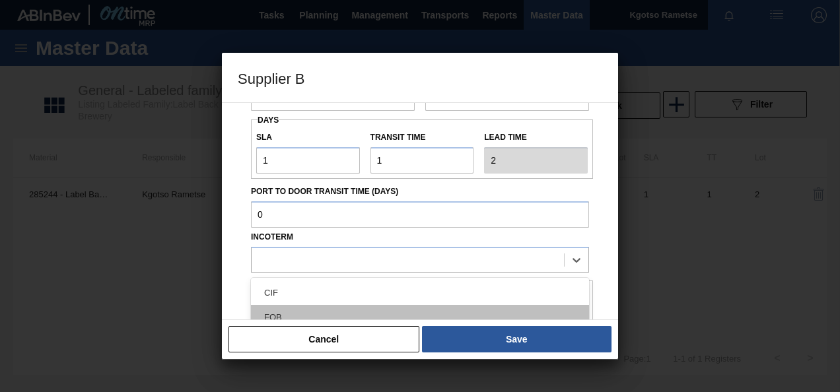
click at [285, 312] on div "FOB" at bounding box center [420, 317] width 338 height 24
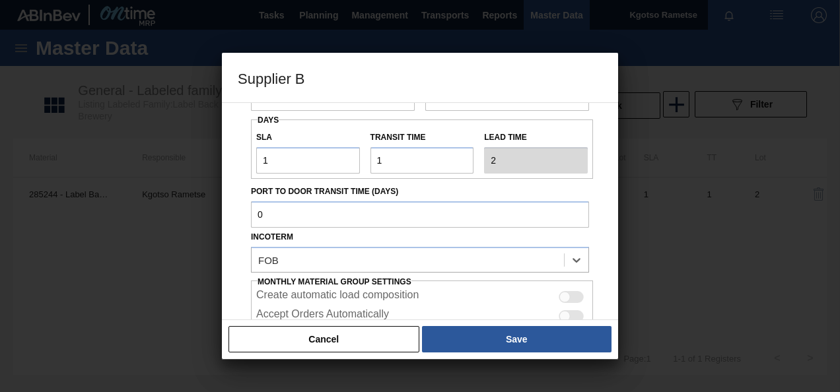
click at [244, 295] on div "Source Purchases Transfers Returnable Assets Source 1117301 - Novus Packaging (…" at bounding box center [420, 157] width 365 height 478
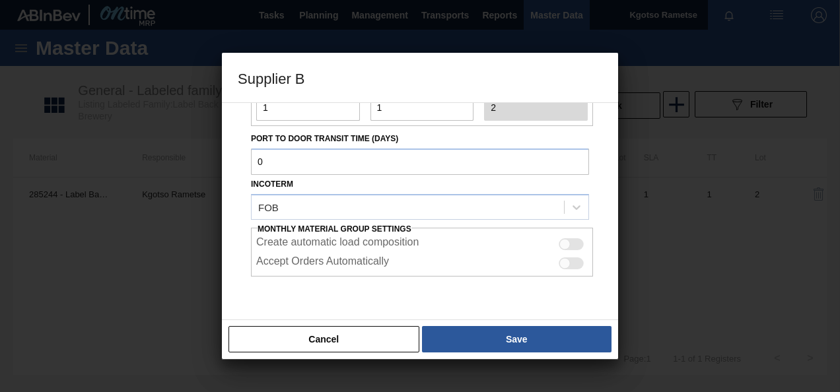
scroll to position [276, 0]
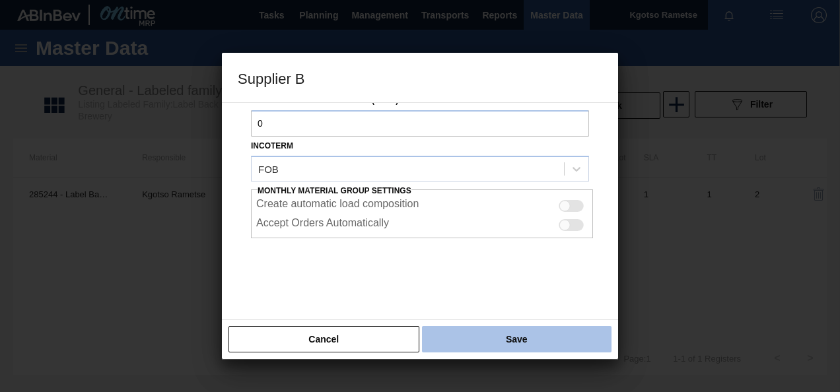
click at [490, 345] on button "Save" at bounding box center [517, 339] width 190 height 26
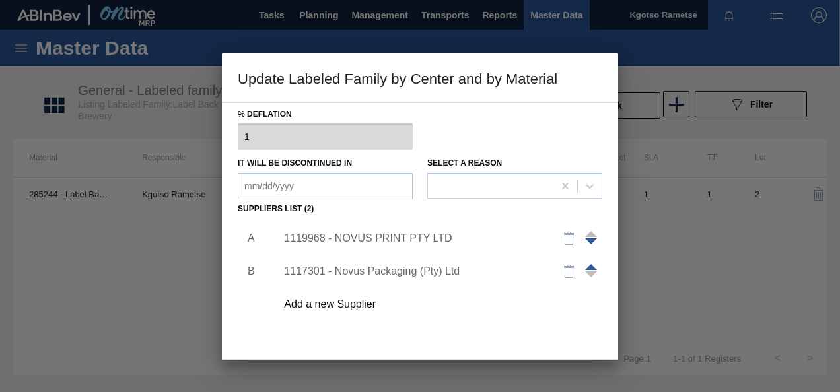
click at [484, 326] on div "A B 1119968 - NOVUS PRINT PTY LTD 1117301 - Novus Packaging (Pty) Ltd Add a new…" at bounding box center [420, 296] width 365 height 155
click at [589, 266] on span at bounding box center [591, 267] width 12 height 6
click at [454, 330] on div "A B 1117301 - Novus Packaging (Pty) Ltd 1119968 - NOVUS PRINT PTY LTD Add a new…" at bounding box center [420, 296] width 365 height 155
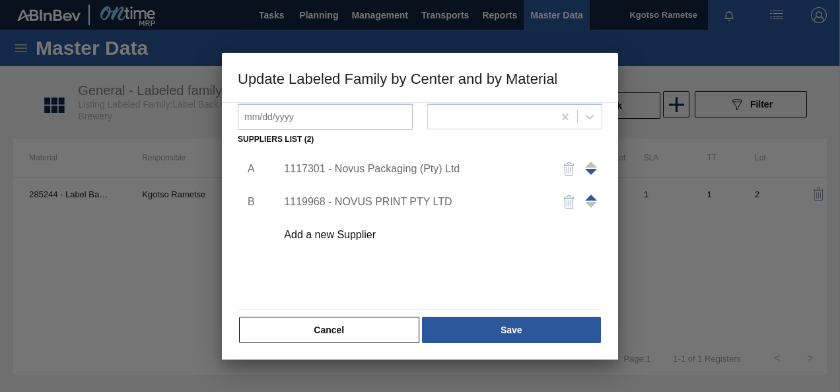
scroll to position [202, 0]
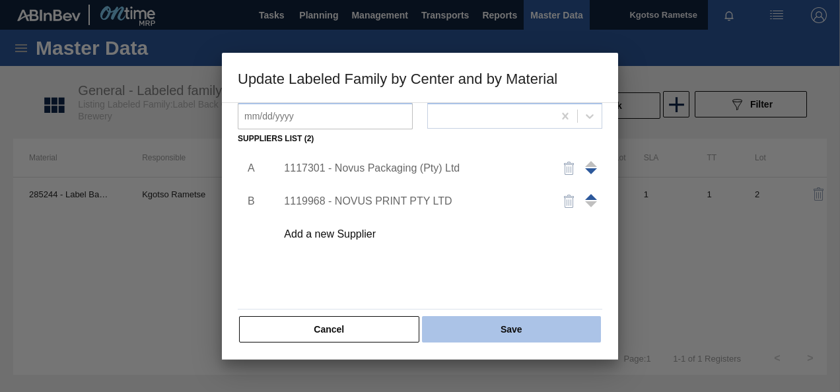
click at [453, 332] on button "Save" at bounding box center [511, 330] width 179 height 26
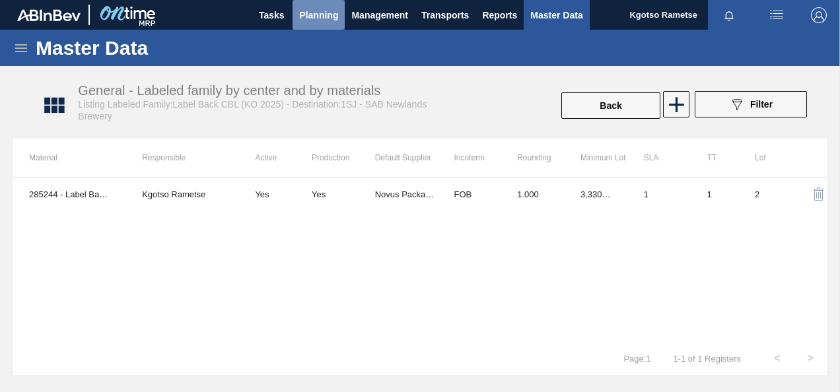
click at [318, 7] on span "Planning" at bounding box center [318, 15] width 39 height 16
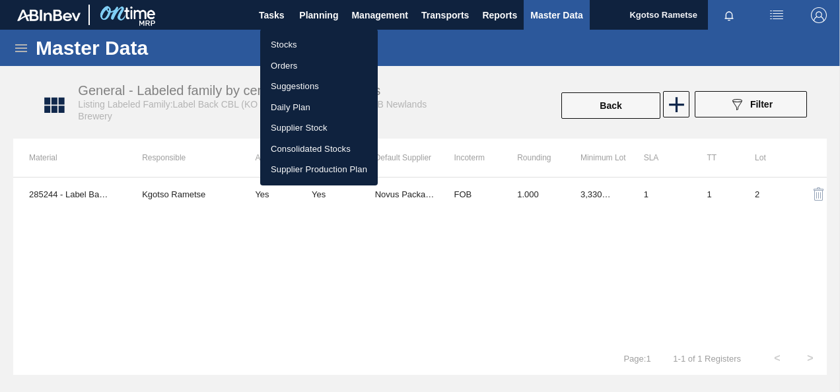
click at [296, 38] on li "Stocks" at bounding box center [319, 44] width 118 height 21
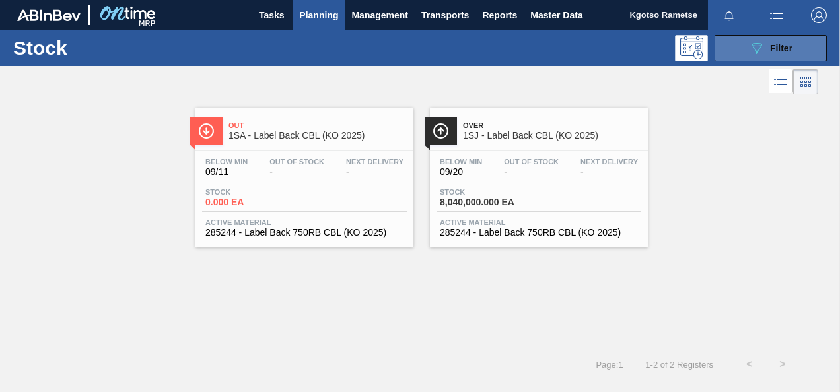
click at [761, 52] on icon "089F7B8B-B2A5-4AFE-B5C0-19BA573D28AC" at bounding box center [757, 48] width 16 height 16
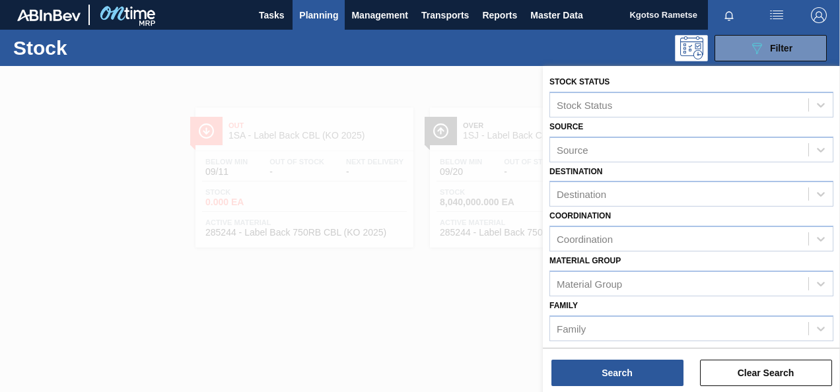
click at [689, 304] on div "Family Family" at bounding box center [692, 319] width 284 height 45
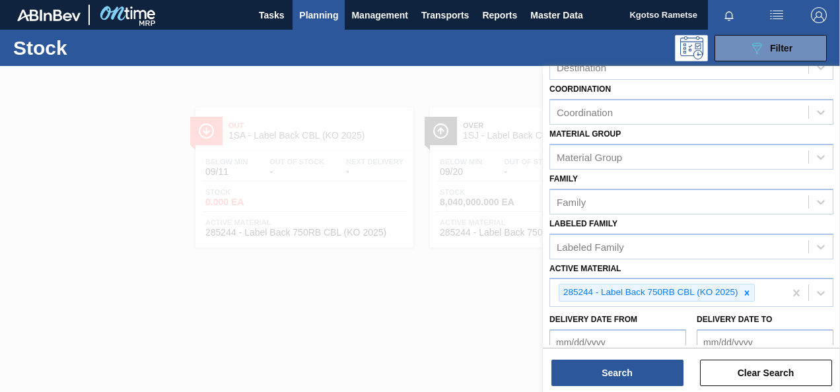
scroll to position [211, 0]
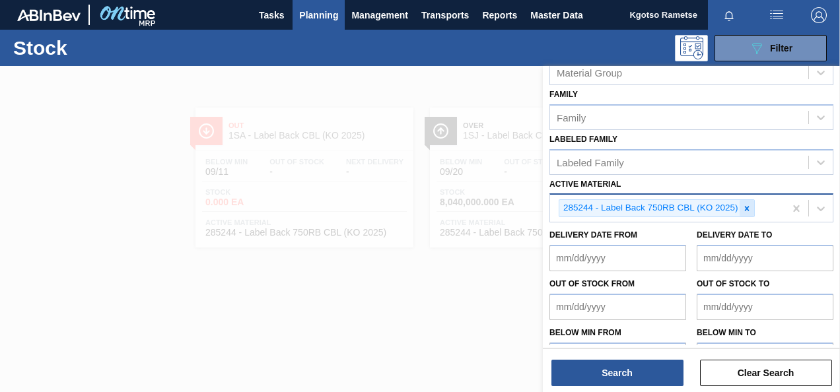
click at [747, 210] on icon at bounding box center [747, 208] width 9 height 9
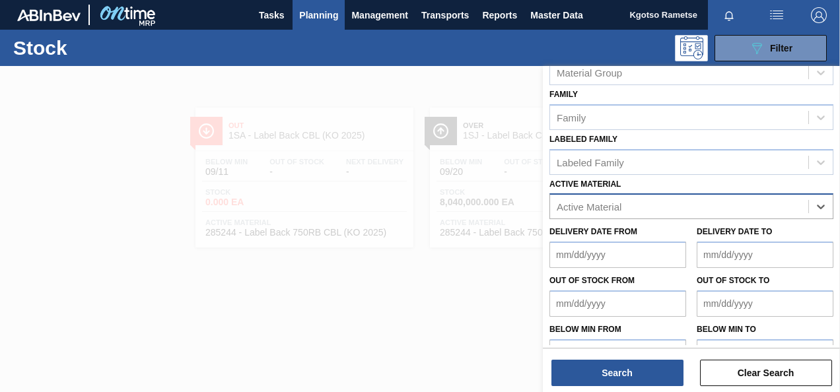
paste Material "151034"
type Material "151034"
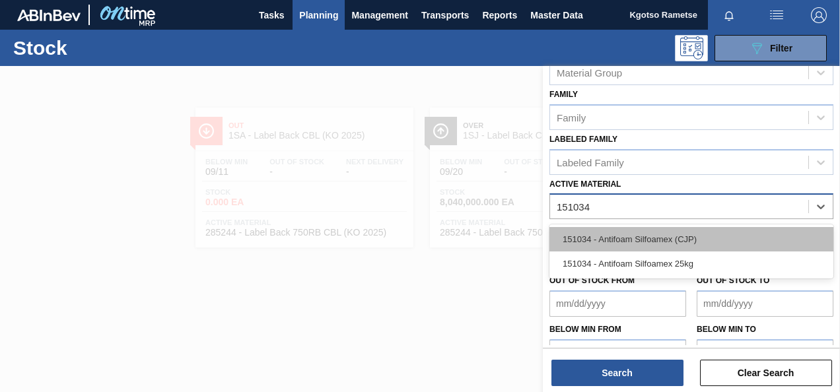
click at [661, 237] on div "151034 - Antifoam Silfoamex (CJP)" at bounding box center [692, 239] width 284 height 24
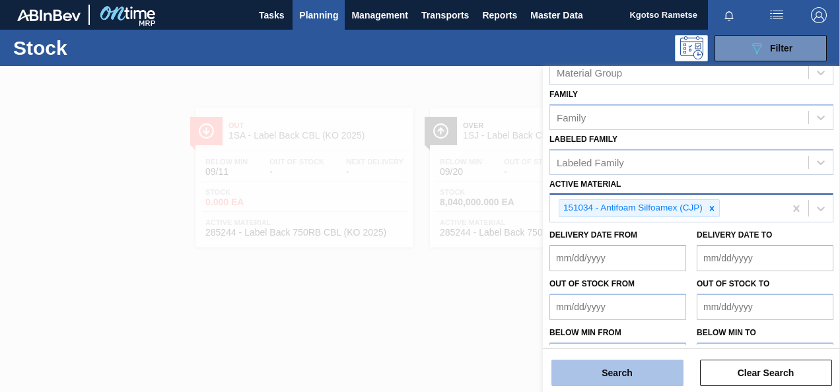
click at [595, 371] on button "Search" at bounding box center [618, 373] width 132 height 26
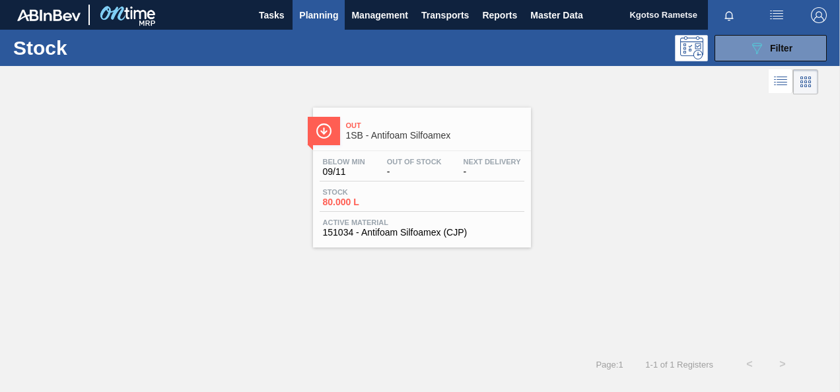
click at [384, 168] on div "Out Of Stock -" at bounding box center [414, 167] width 61 height 19
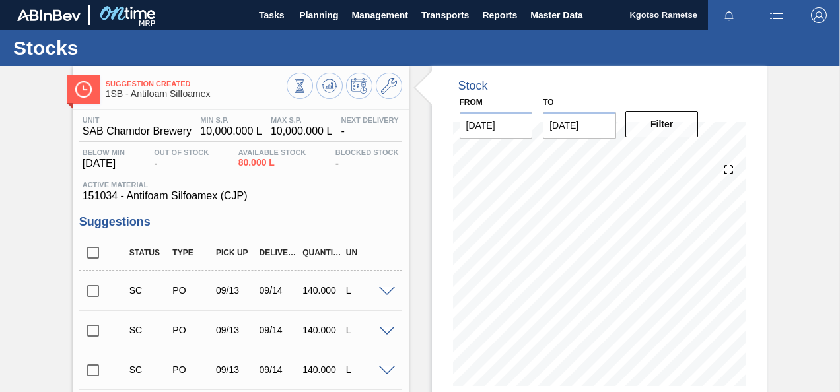
click at [316, 202] on span "151034 - Antifoam Silfoamex (CJP)" at bounding box center [241, 196] width 317 height 12
click at [387, 86] on icon at bounding box center [389, 86] width 16 height 16
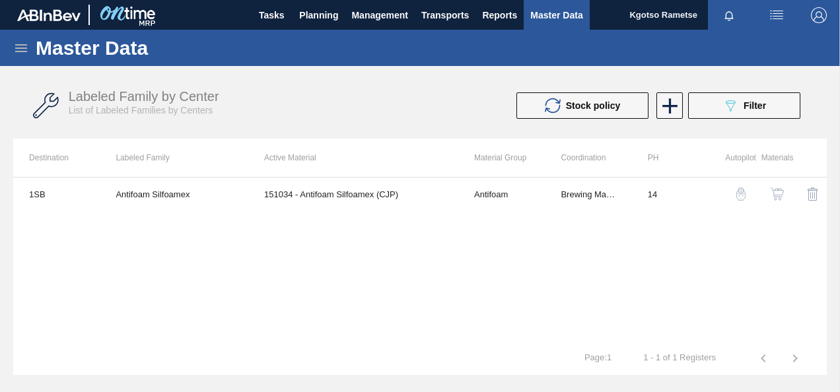
click at [784, 193] on div "button" at bounding box center [778, 194] width 16 height 13
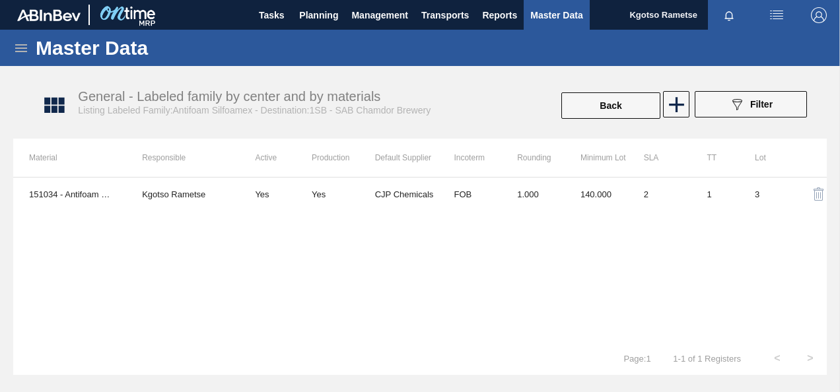
click at [523, 157] on th "Rounding" at bounding box center [533, 158] width 63 height 38
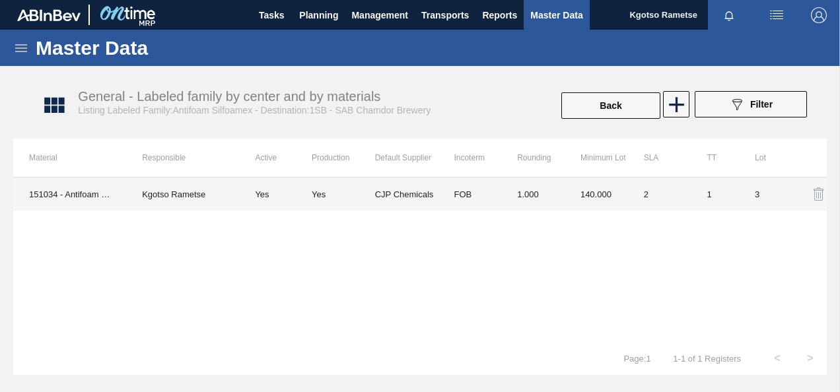
click at [493, 195] on td "FOB" at bounding box center [469, 194] width 63 height 33
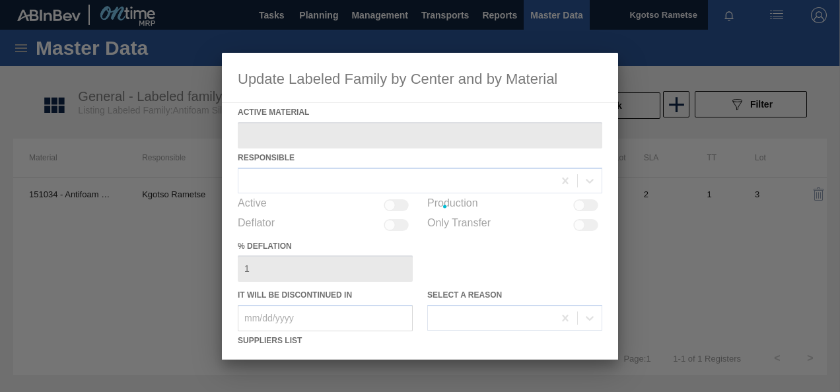
type Material "151034 - Antifoam Silfoamex (CJP)"
checkbox input "true"
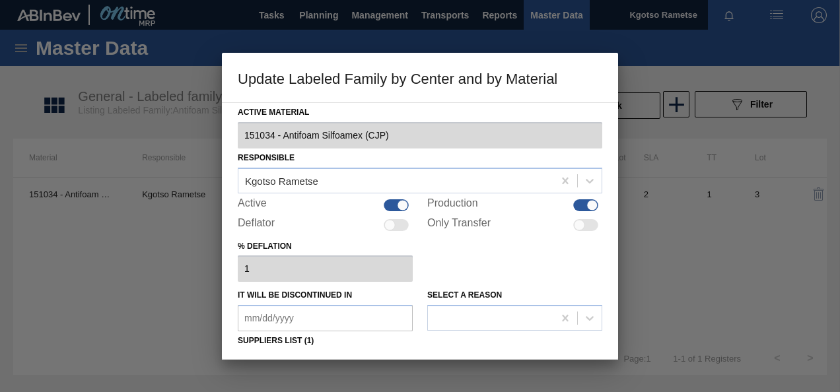
click at [438, 256] on div "% deflation 1" at bounding box center [420, 260] width 365 height 46
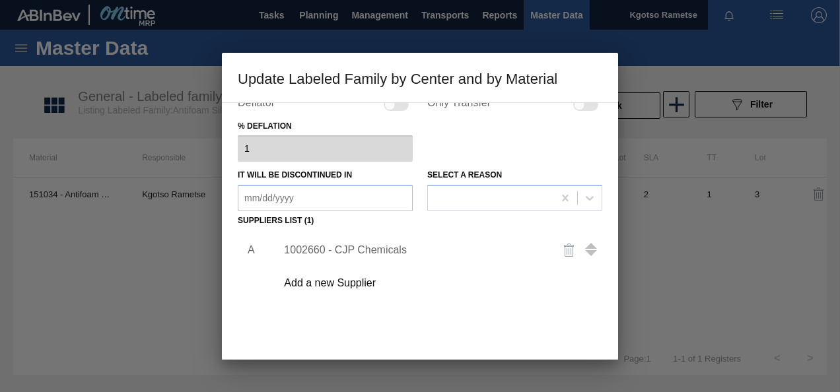
scroll to position [132, 0]
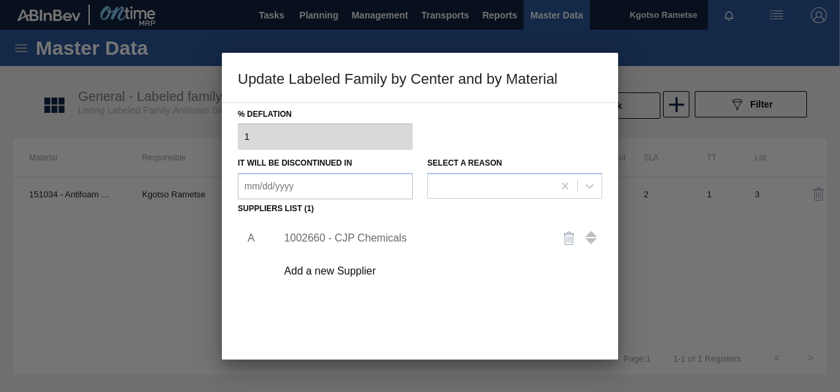
click at [350, 237] on div "1002660 - CJP Chemicals" at bounding box center [413, 239] width 259 height 12
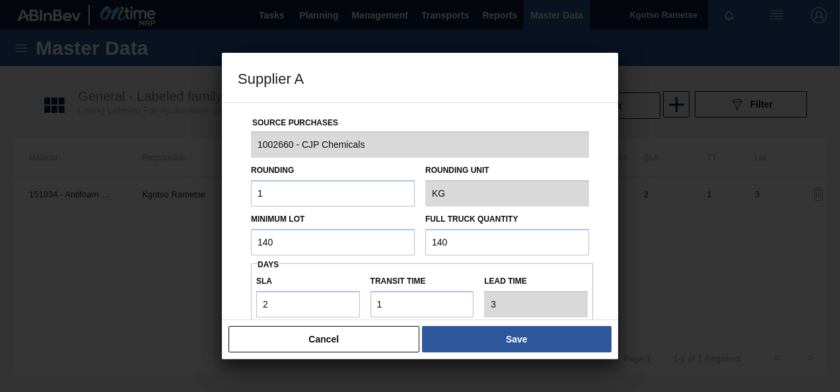
drag, startPoint x: 304, startPoint y: 243, endPoint x: 93, endPoint y: 218, distance: 212.9
click at [93, 218] on div "Supplier A Source Purchases 1002660 - CJP Chemicals Rounding 1 Rounding Unit KG…" at bounding box center [420, 196] width 840 height 392
paste input "51,034"
drag, startPoint x: 313, startPoint y: 240, endPoint x: 82, endPoint y: 255, distance: 231.1
click at [82, 255] on div "Supplier A Source Purchases 1002660 - CJP Chemicals Rounding 1 Rounding Unit KG…" at bounding box center [420, 196] width 840 height 392
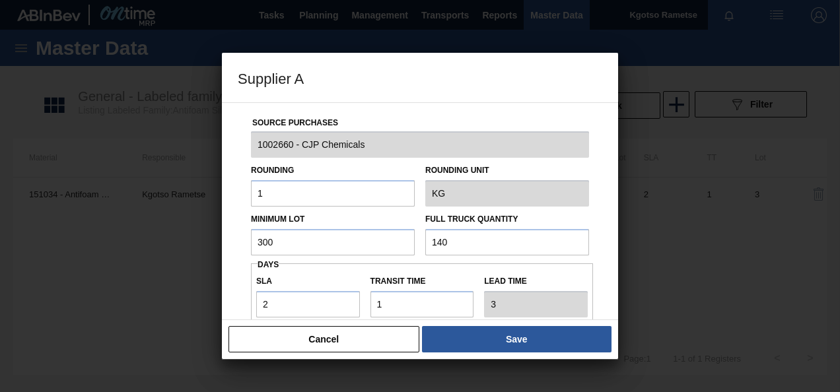
drag, startPoint x: 270, startPoint y: 241, endPoint x: 164, endPoint y: 251, distance: 106.8
click at [164, 251] on div "Supplier A Source Purchases 1002660 - CJP Chemicals Rounding 1 Rounding Unit KG…" at bounding box center [420, 196] width 840 height 392
type input "300"
drag, startPoint x: 477, startPoint y: 248, endPoint x: 261, endPoint y: 272, distance: 217.4
click at [261, 272] on div "Source Purchases 1002660 - CJP Chemicals Rounding 1 Rounding Unit KG Minimum Lo…" at bounding box center [420, 321] width 365 height 437
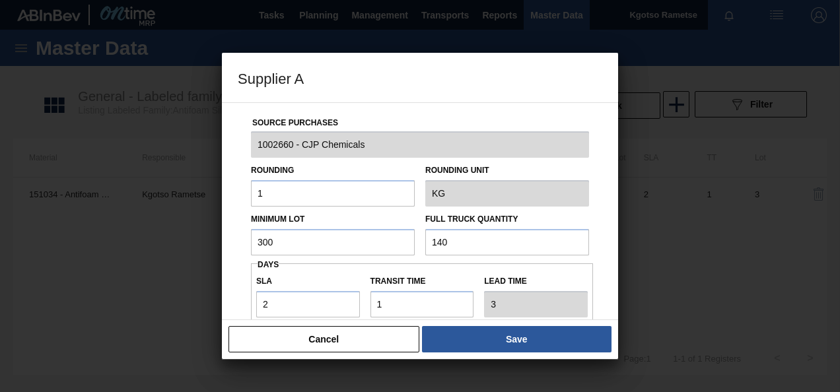
paste input "30"
type input "300"
drag, startPoint x: 278, startPoint y: 310, endPoint x: 130, endPoint y: 299, distance: 148.4
click at [130, 299] on div "Supplier A Source Purchases 1002660 - CJP Chemicals Rounding 1 Rounding Unit KG…" at bounding box center [420, 196] width 840 height 392
type input "0"
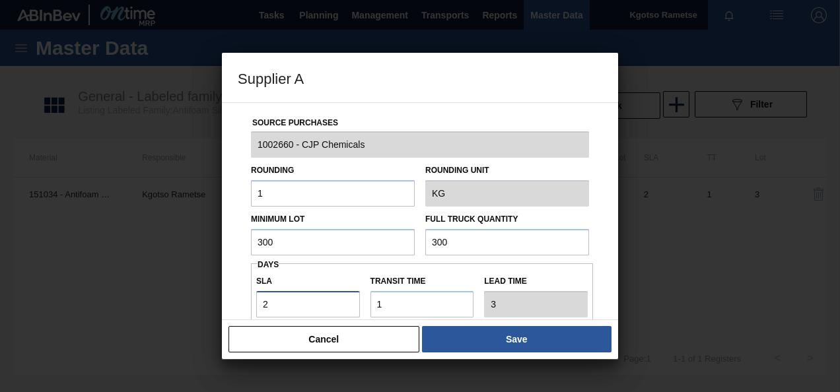
type input "1"
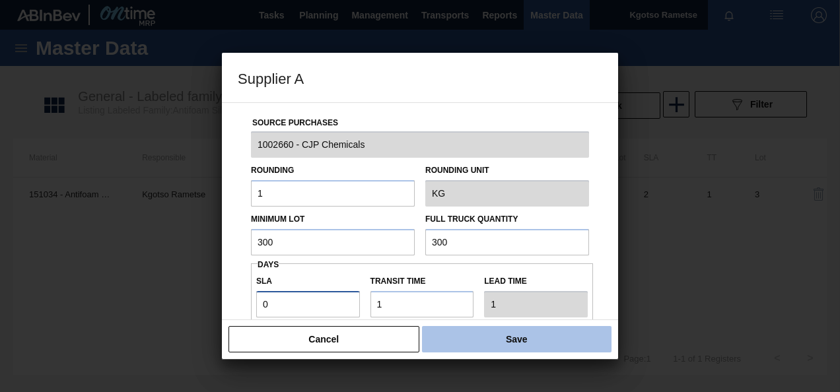
type input "0"
click at [591, 341] on button "Save" at bounding box center [517, 339] width 190 height 26
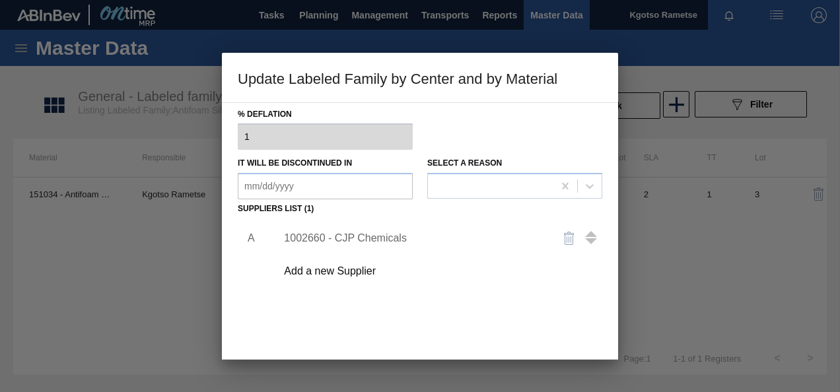
click at [484, 318] on div "A 1002660 - CJP Chemicals Add a new Supplier" at bounding box center [420, 296] width 365 height 155
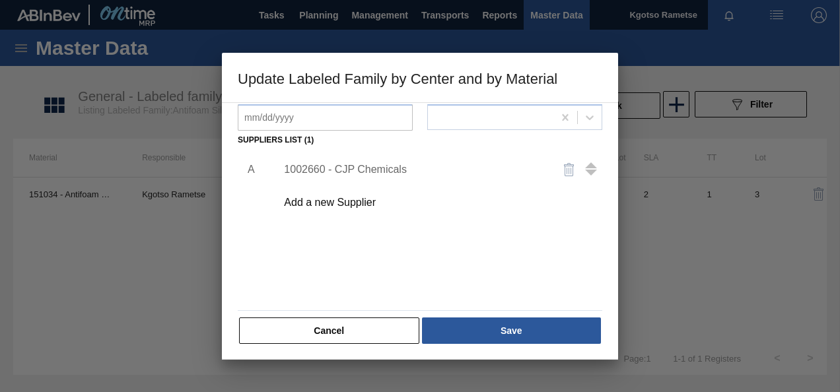
scroll to position [202, 0]
click at [484, 318] on button "Save" at bounding box center [511, 330] width 179 height 26
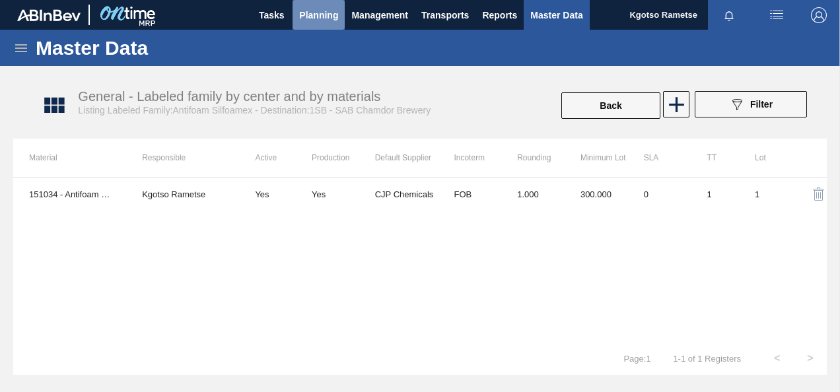
click at [324, 11] on span "Planning" at bounding box center [318, 15] width 39 height 16
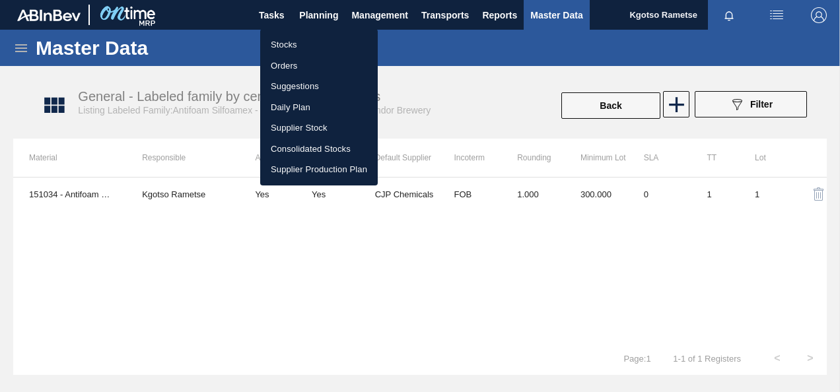
click at [288, 44] on li "Stocks" at bounding box center [319, 44] width 118 height 21
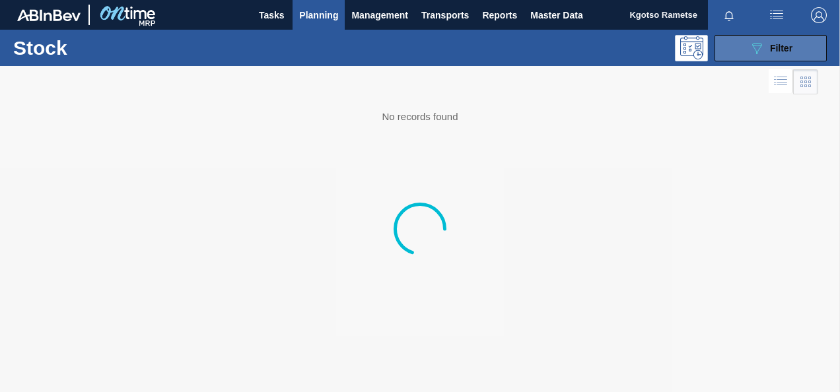
click at [739, 52] on button "089F7B8B-B2A5-4AFE-B5C0-19BA573D28AC Filter" at bounding box center [771, 48] width 112 height 26
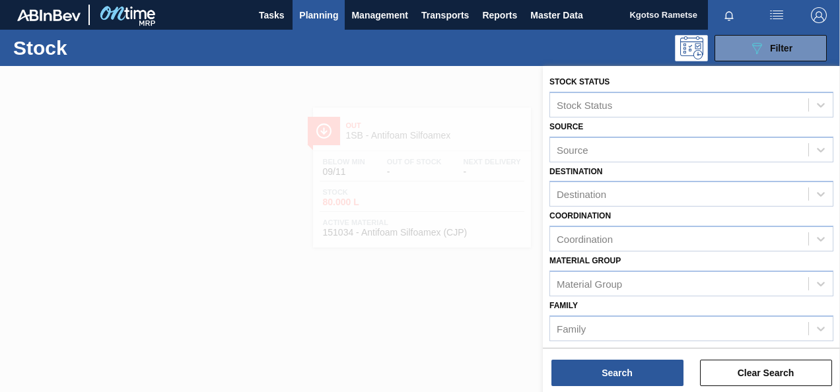
click at [674, 173] on div "Destination Destination" at bounding box center [692, 185] width 284 height 45
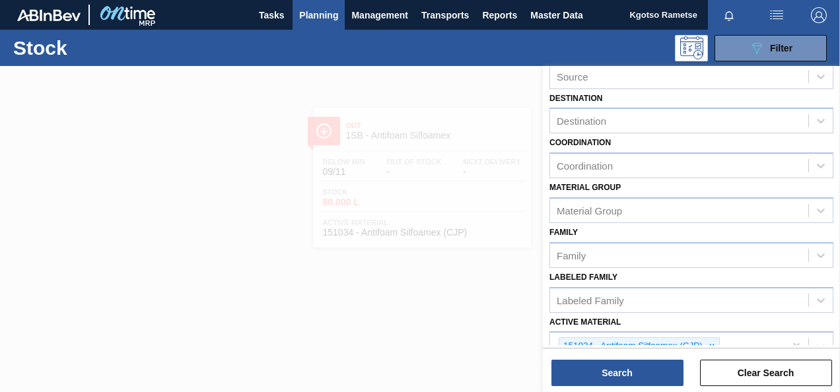
scroll to position [159, 0]
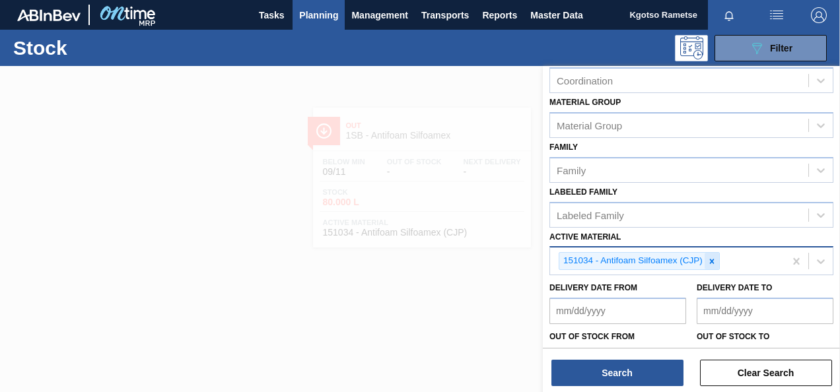
click at [706, 256] on div at bounding box center [712, 261] width 15 height 17
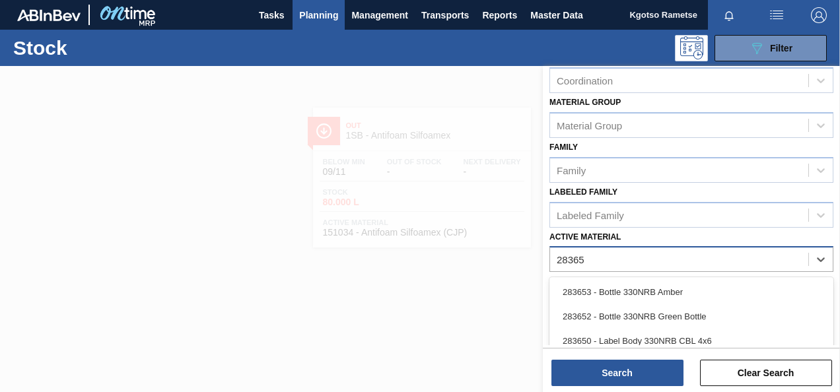
type Material "283653"
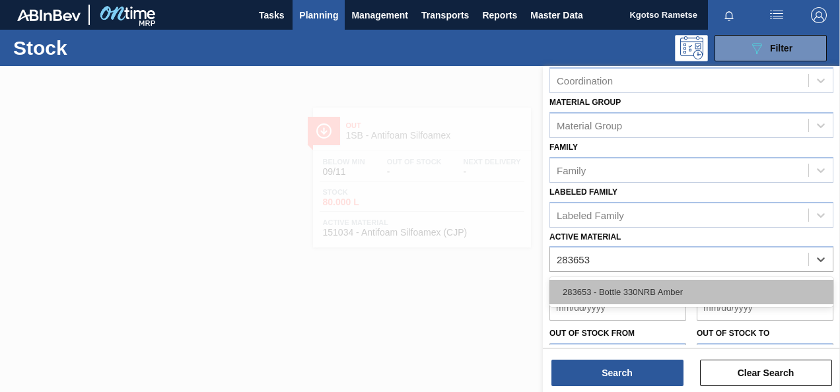
click at [624, 293] on div "283653 - Bottle 330NRB Amber" at bounding box center [692, 292] width 284 height 24
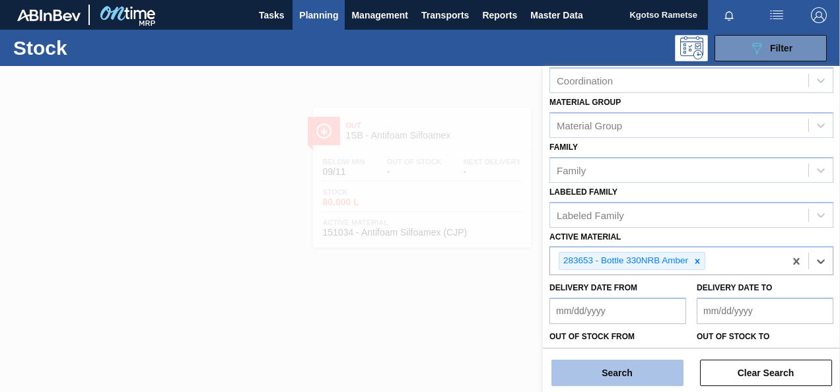
click at [618, 369] on button "Search" at bounding box center [618, 373] width 132 height 26
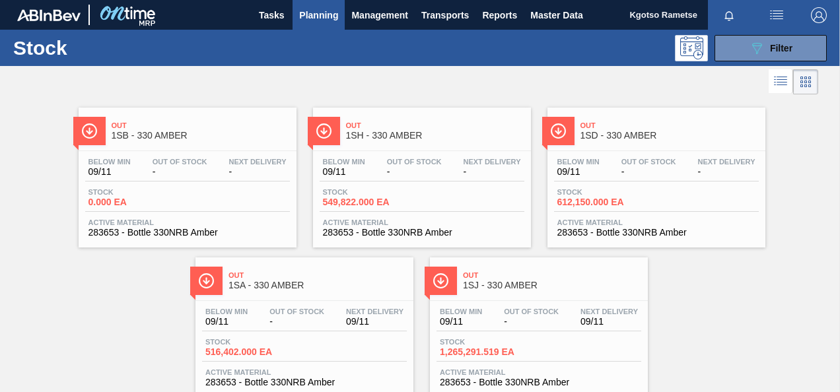
click at [340, 287] on span "1SA - 330 AMBER" at bounding box center [318, 286] width 178 height 10
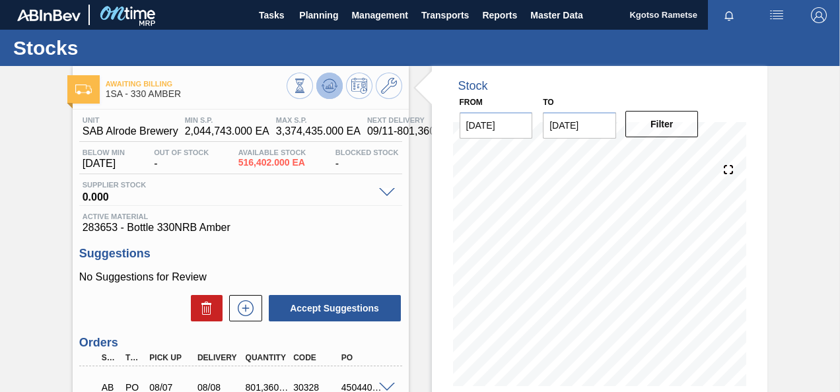
click at [330, 90] on icon at bounding box center [330, 86] width 16 height 16
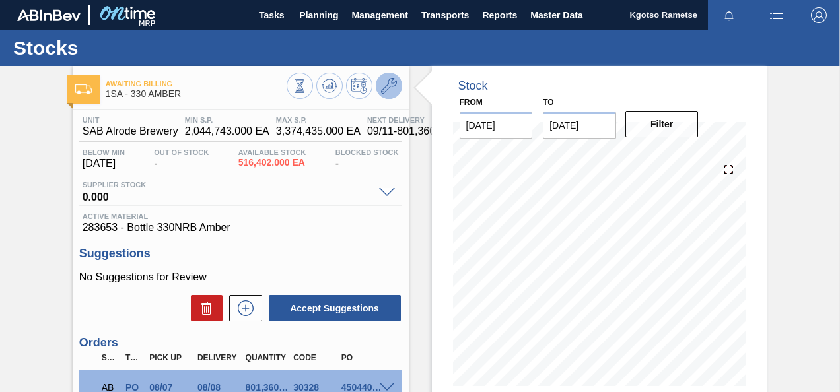
click at [381, 86] on icon at bounding box center [389, 86] width 16 height 16
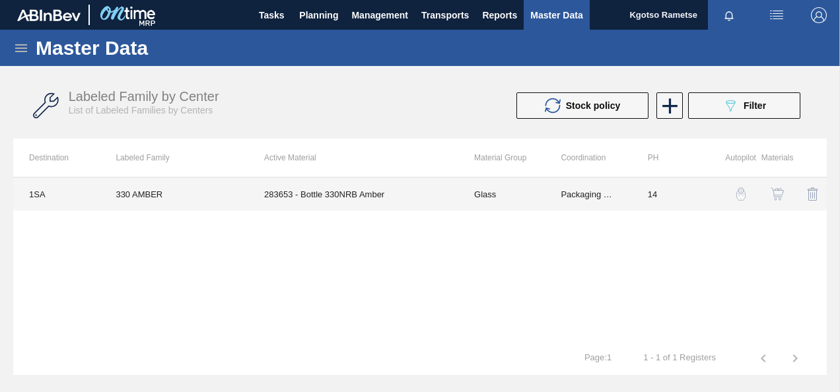
click at [340, 203] on td "283653 - Bottle 330NRB Amber" at bounding box center [353, 194] width 210 height 33
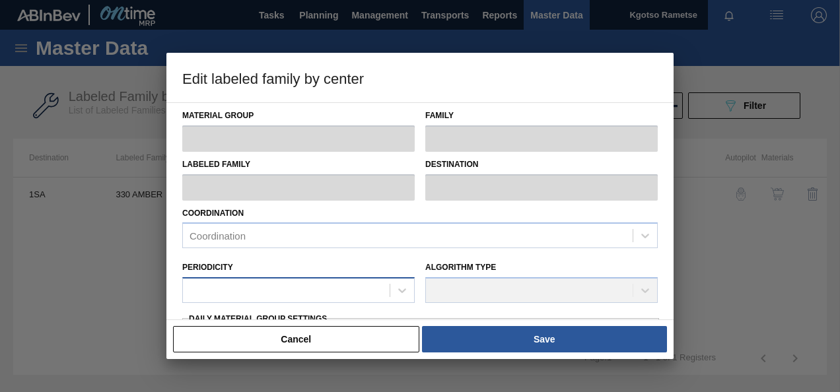
type input "Glass"
type input "AMBER"
type input "330 AMBER"
type input "1SA - SAB Alrode Brewery"
type input "14"
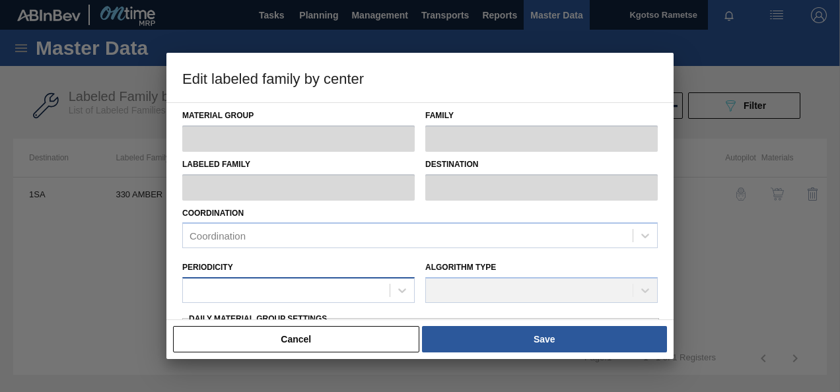
type input "2,044,743"
type input "3,374,435"
type input "100"
type input "3,374,435.000"
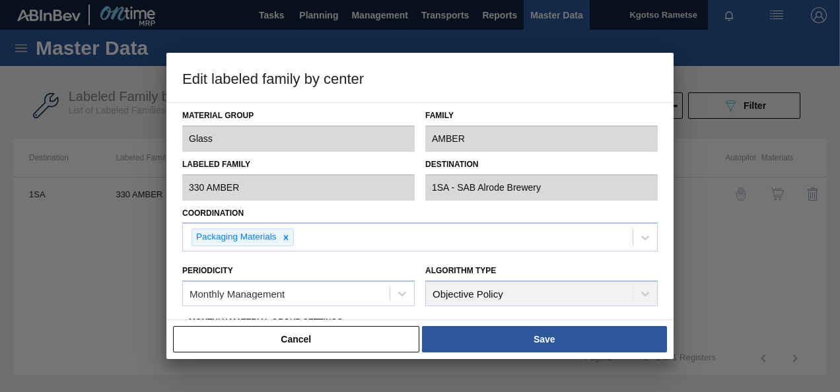
click at [174, 285] on div "Material Group Glass Family AMBER Labeled Family 330 AMBER Destination 1SA - SA…" at bounding box center [420, 211] width 507 height 218
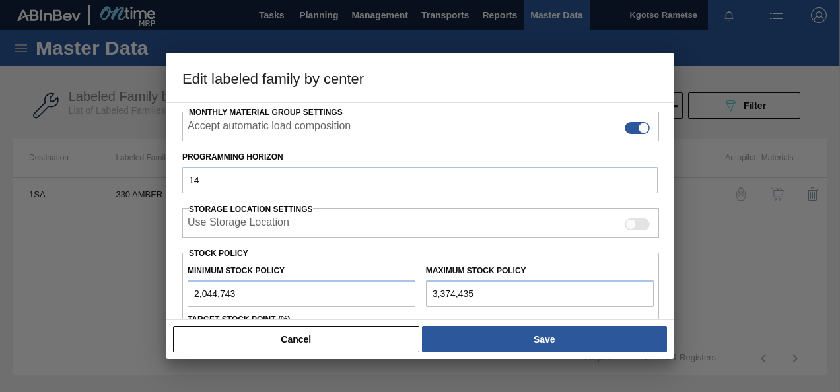
scroll to position [211, 0]
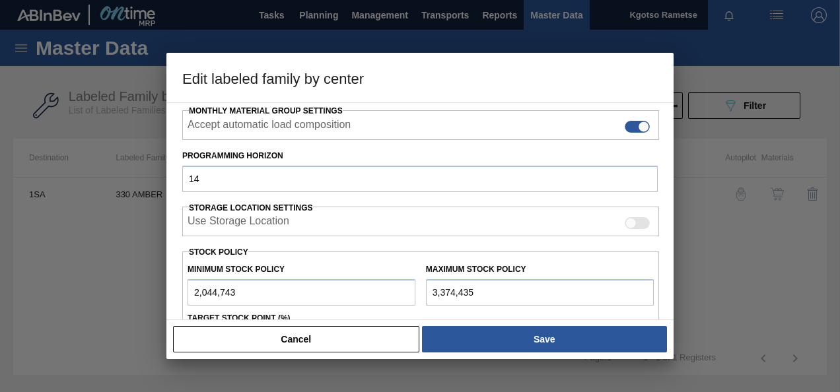
click at [192, 289] on input "2,044,743" at bounding box center [302, 293] width 228 height 26
type input "12,044,743"
click at [429, 293] on input "3,374,435" at bounding box center [540, 293] width 228 height 26
type input "13,374,435"
type input "13,374,435.000"
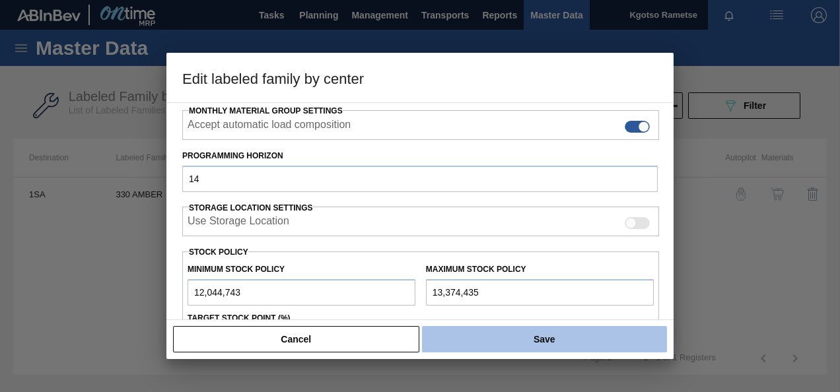
type input "13,374,435"
click at [452, 343] on button "Save" at bounding box center [544, 339] width 245 height 26
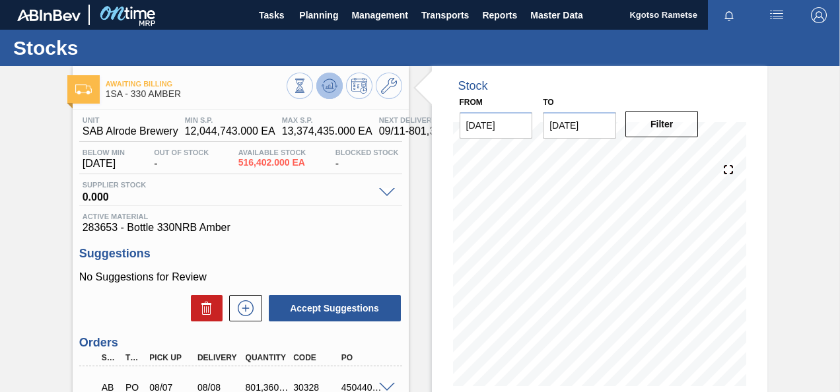
click at [328, 76] on button at bounding box center [330, 86] width 26 height 26
